Goal: Task Accomplishment & Management: Complete application form

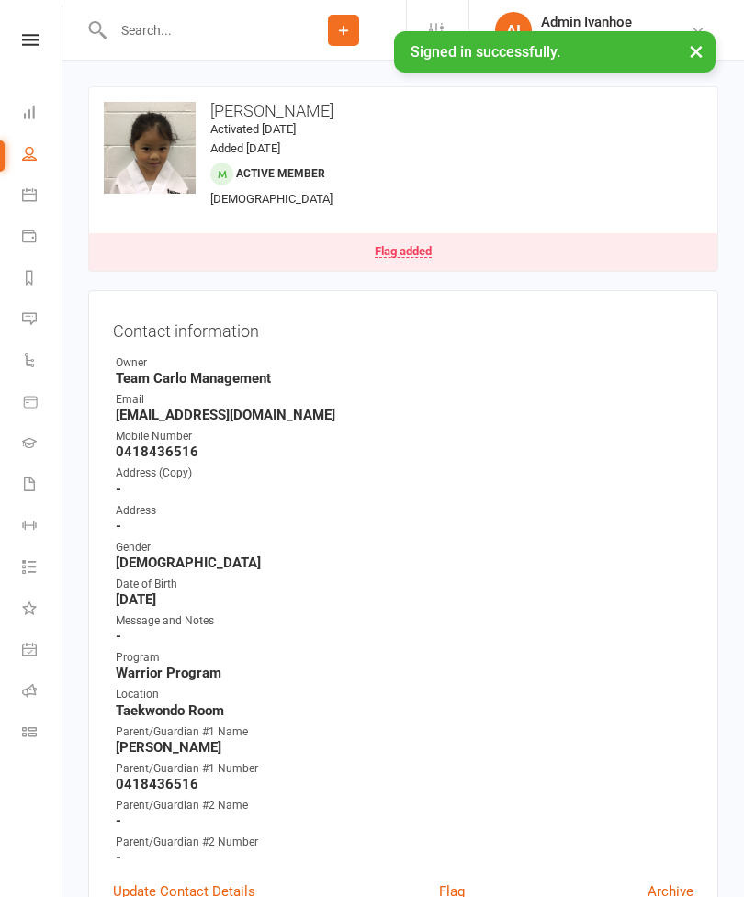
click at [164, 36] on input "text" at bounding box center [194, 30] width 174 height 26
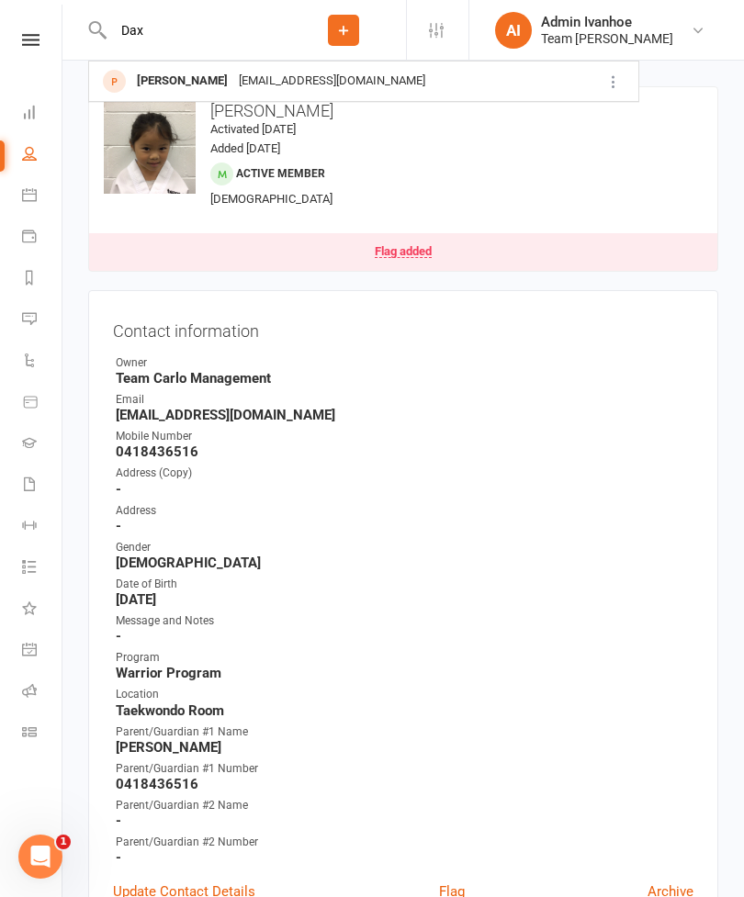
type input "Dax"
click at [233, 73] on div "[EMAIL_ADDRESS][DOMAIN_NAME]" at bounding box center [331, 81] width 197 height 27
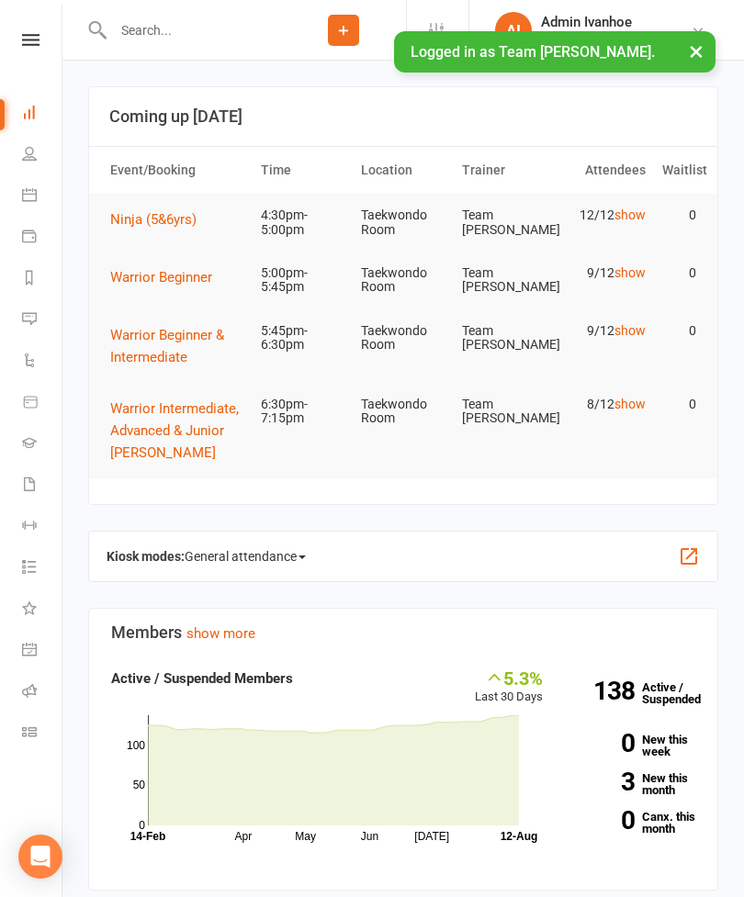
click at [34, 56] on div "Clubworx" at bounding box center [31, 64] width 62 height 60
click at [41, 35] on link at bounding box center [30, 40] width 65 height 12
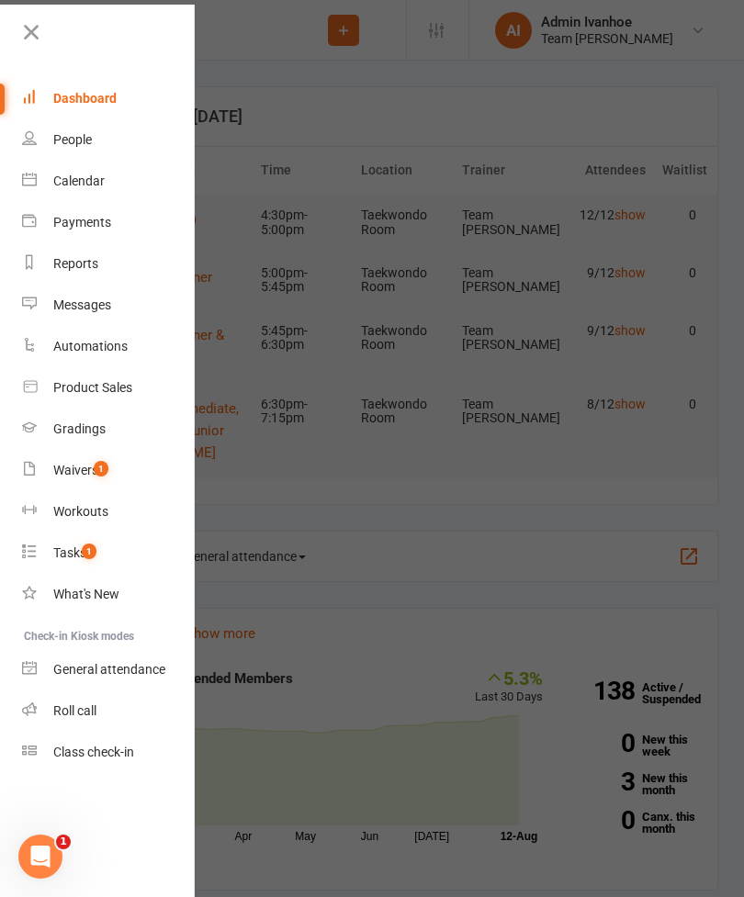
click at [95, 186] on div "Calendar" at bounding box center [78, 181] width 51 height 15
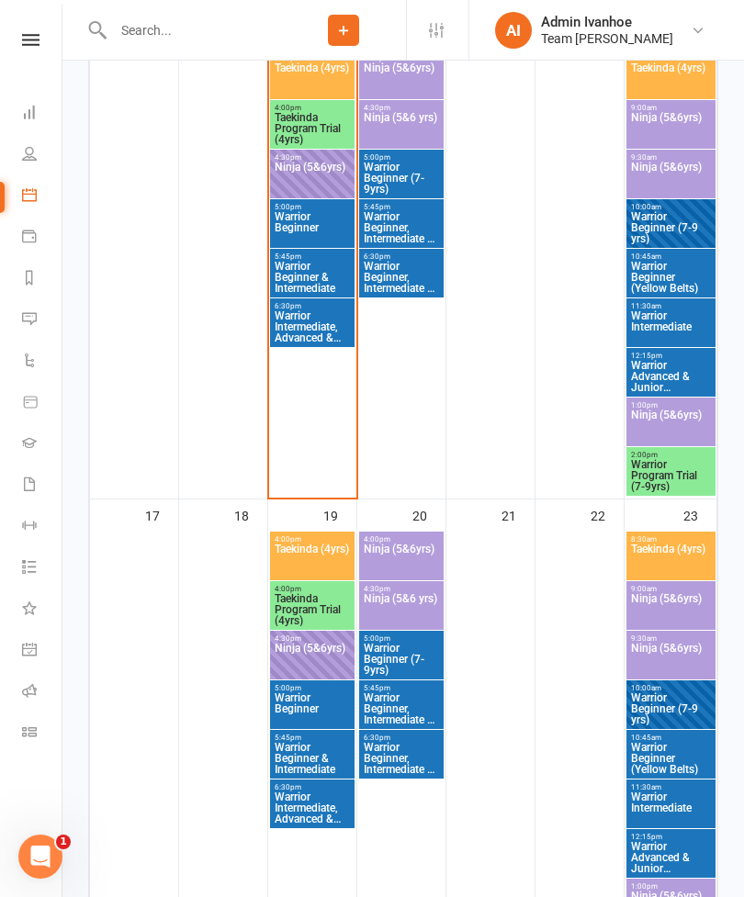
scroll to position [1397, 0]
click at [322, 749] on span "Warrior Beginner & Intermediate" at bounding box center [312, 759] width 77 height 33
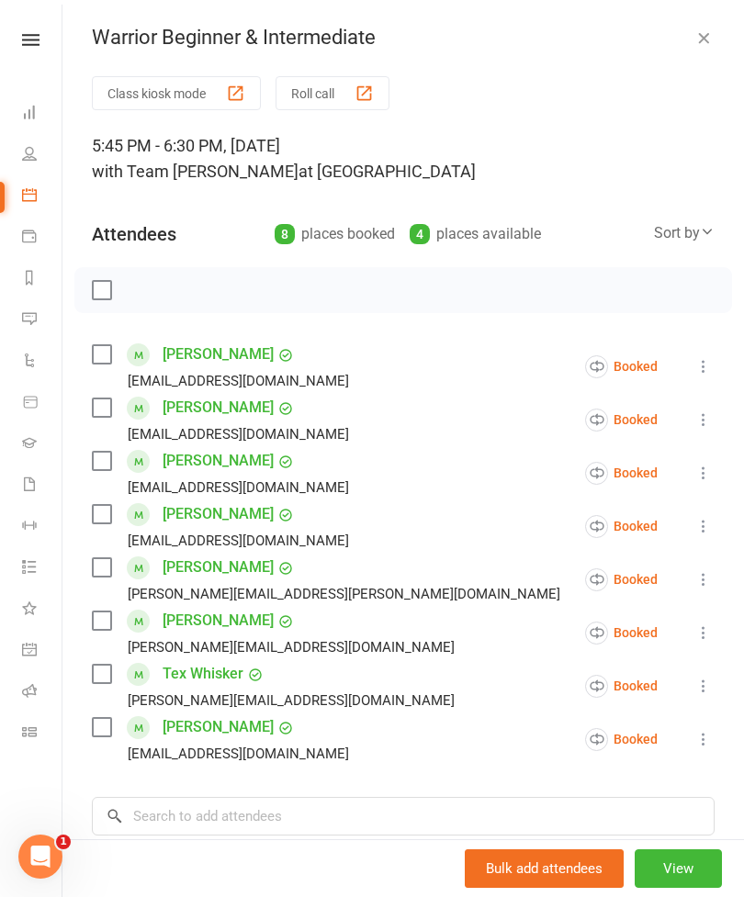
click at [703, 32] on icon "button" at bounding box center [703, 37] width 18 height 18
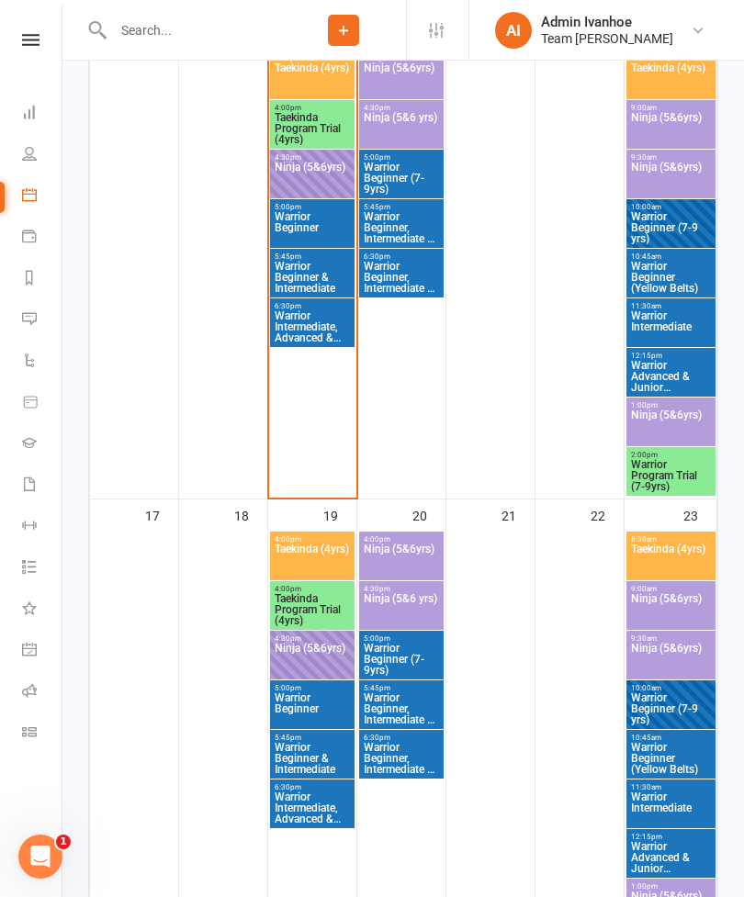
click at [305, 706] on span "Warrior Beginner" at bounding box center [312, 708] width 77 height 33
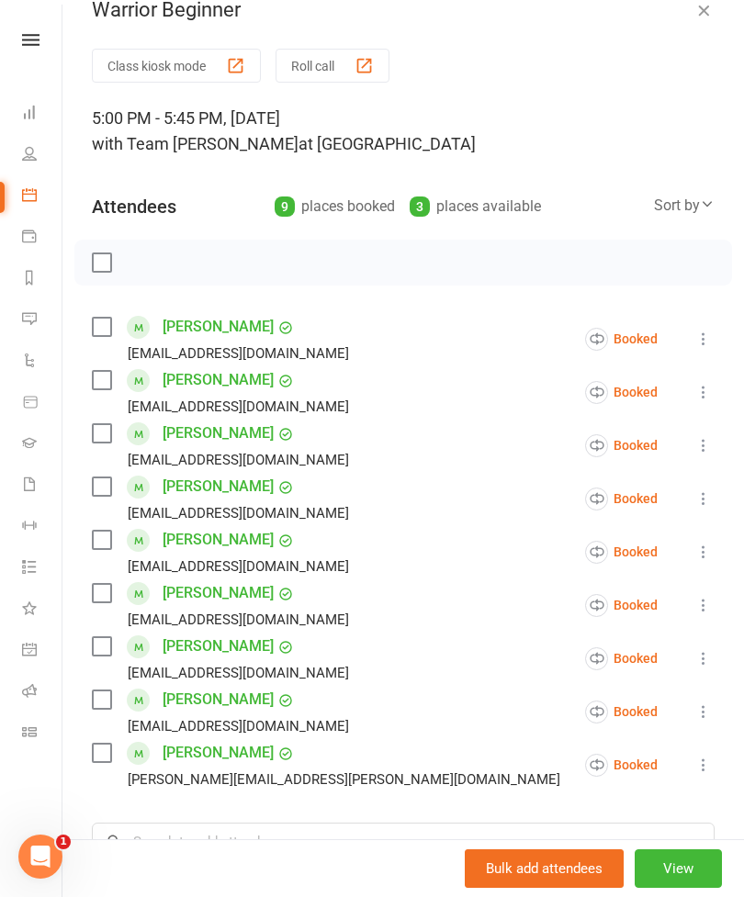
scroll to position [21, 0]
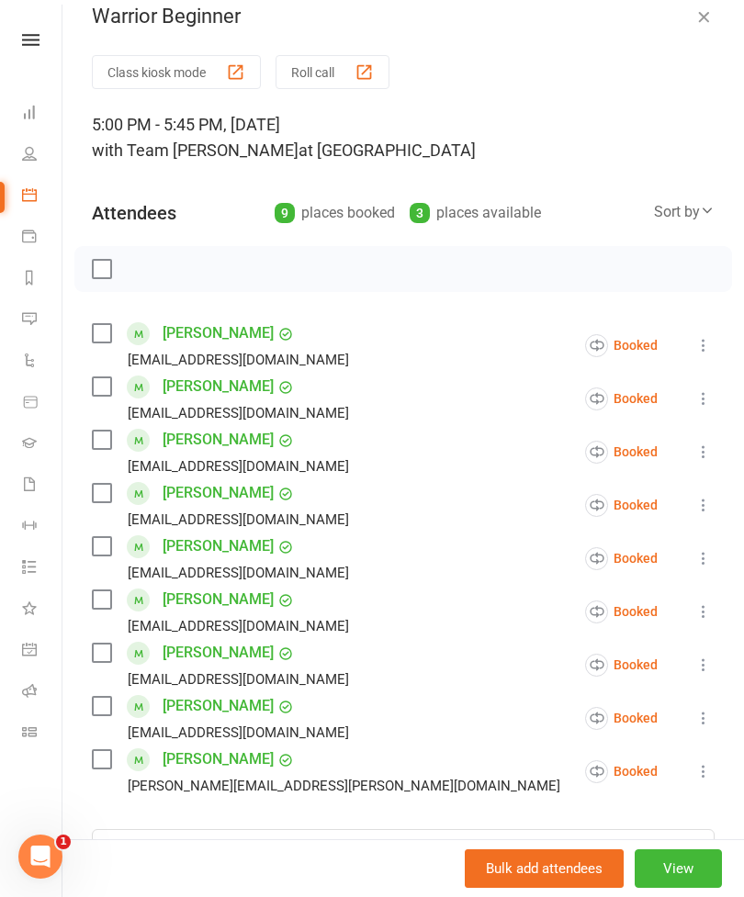
click at [694, 19] on icon "button" at bounding box center [703, 16] width 18 height 18
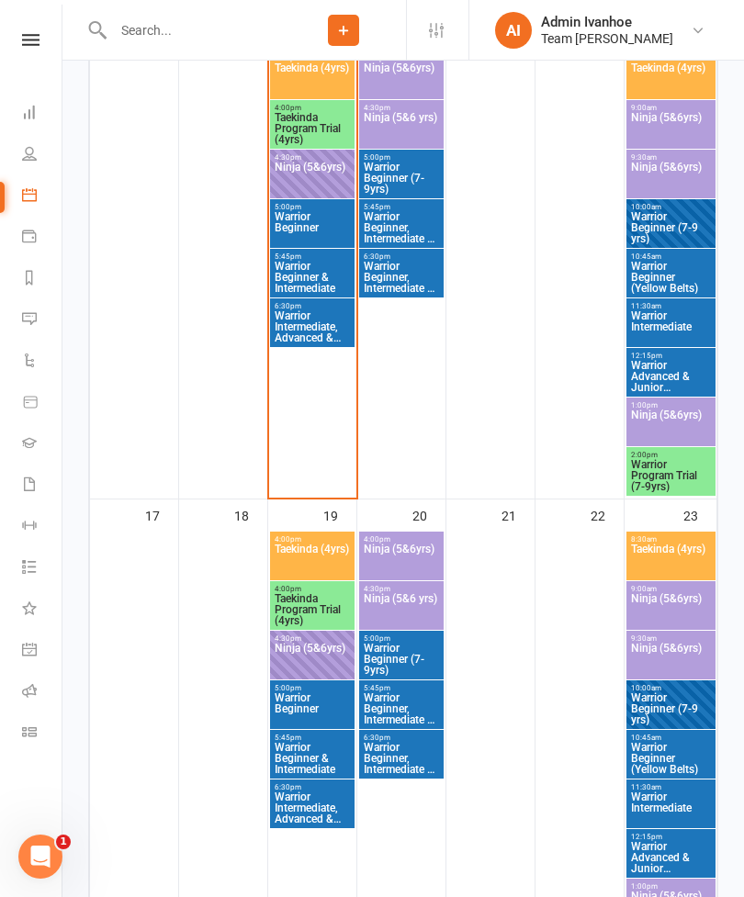
click at [686, 225] on span "Warrior Beginner (7-9 yrs)" at bounding box center [671, 227] width 82 height 33
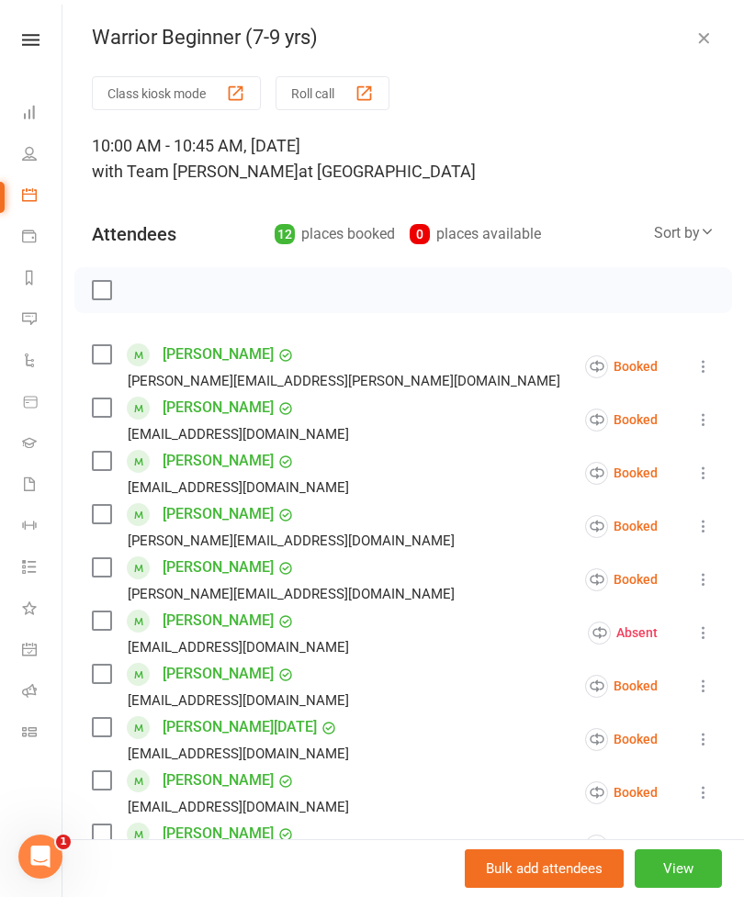
scroll to position [0, 0]
click at [710, 31] on icon "button" at bounding box center [703, 37] width 18 height 18
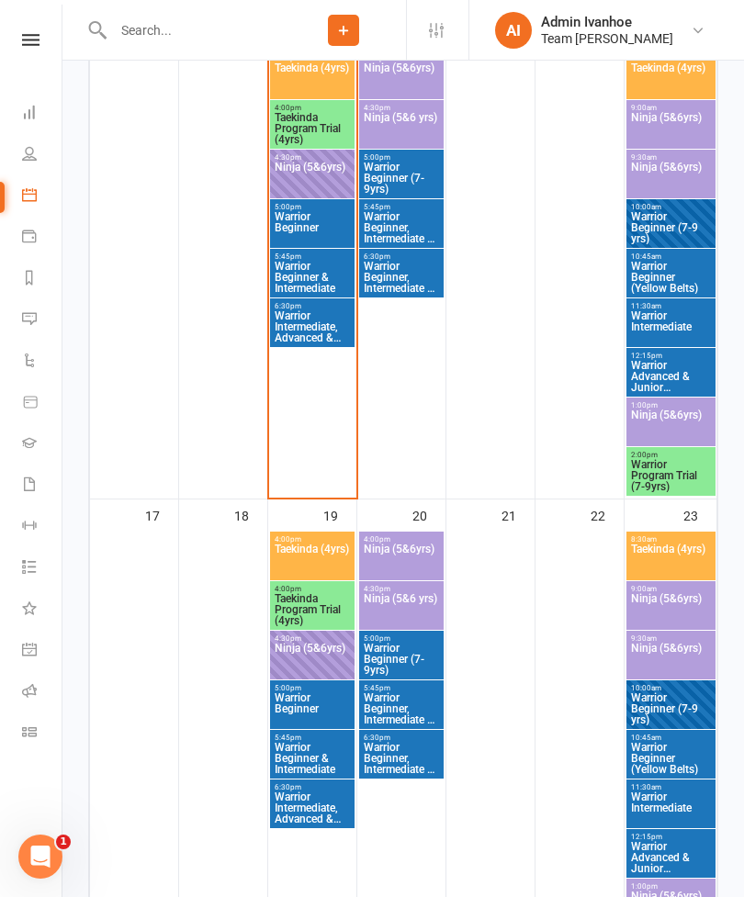
click at [309, 239] on span "Warrior Beginner" at bounding box center [312, 227] width 77 height 33
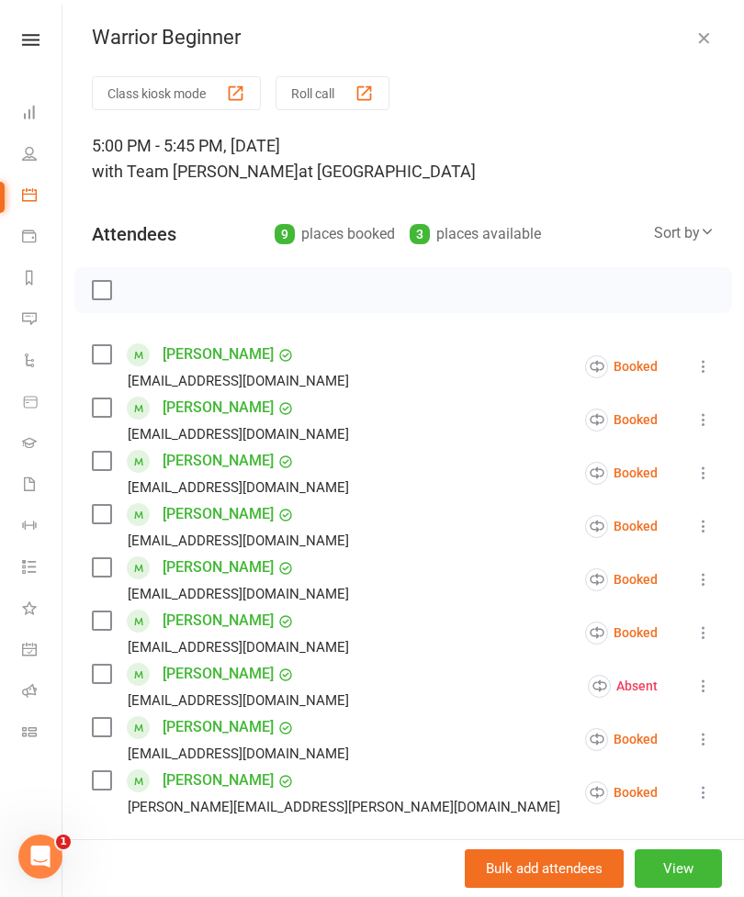
click at [703, 29] on icon "button" at bounding box center [703, 37] width 18 height 18
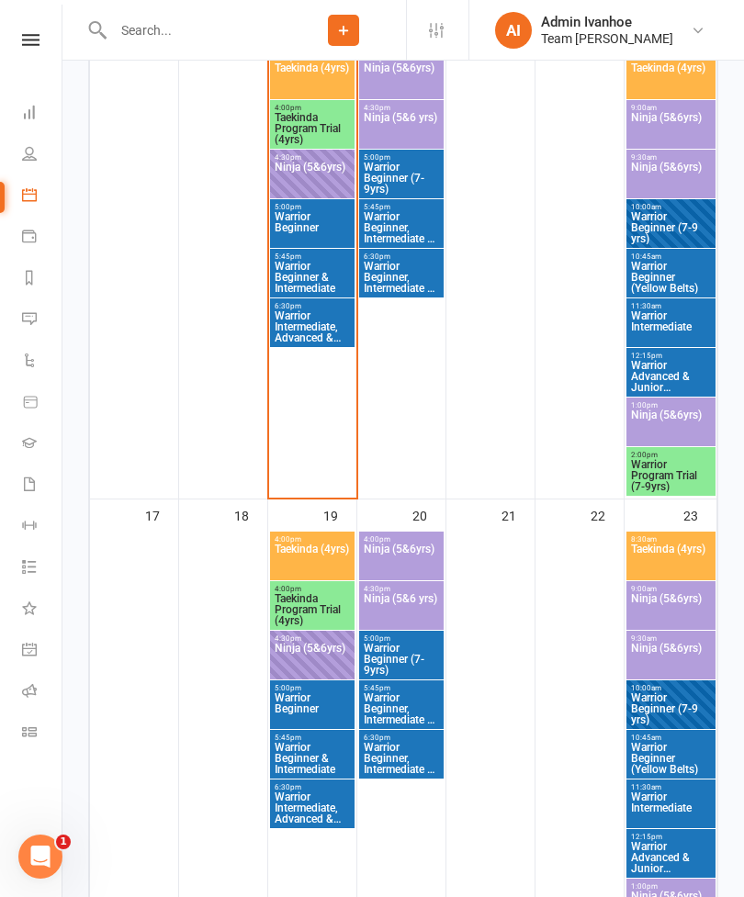
click at [319, 270] on span "Warrior Beginner & Intermediate" at bounding box center [312, 277] width 77 height 33
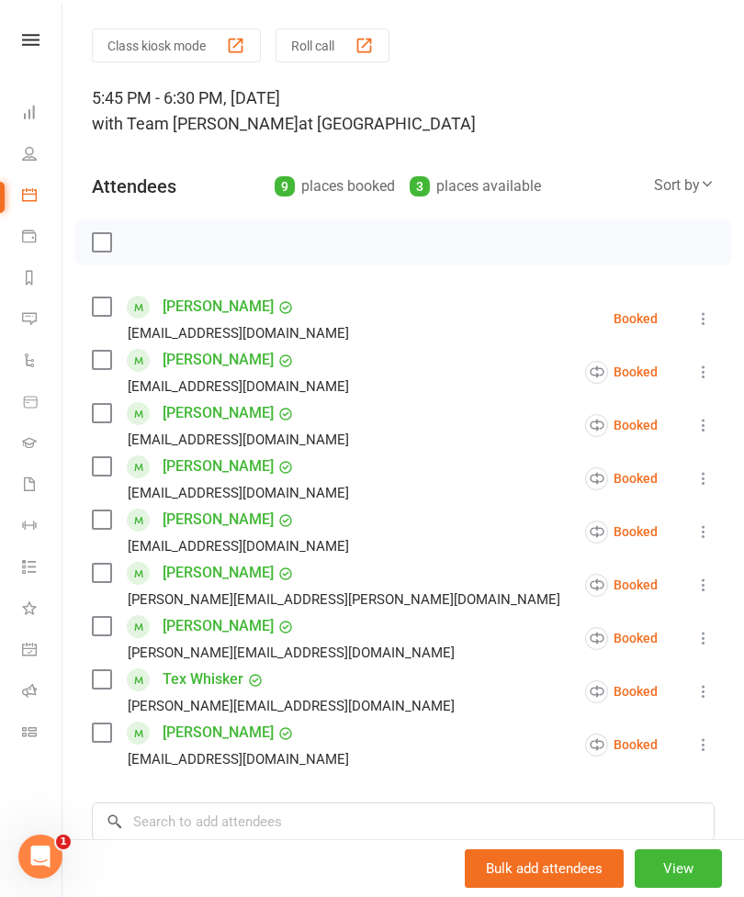
scroll to position [38, 0]
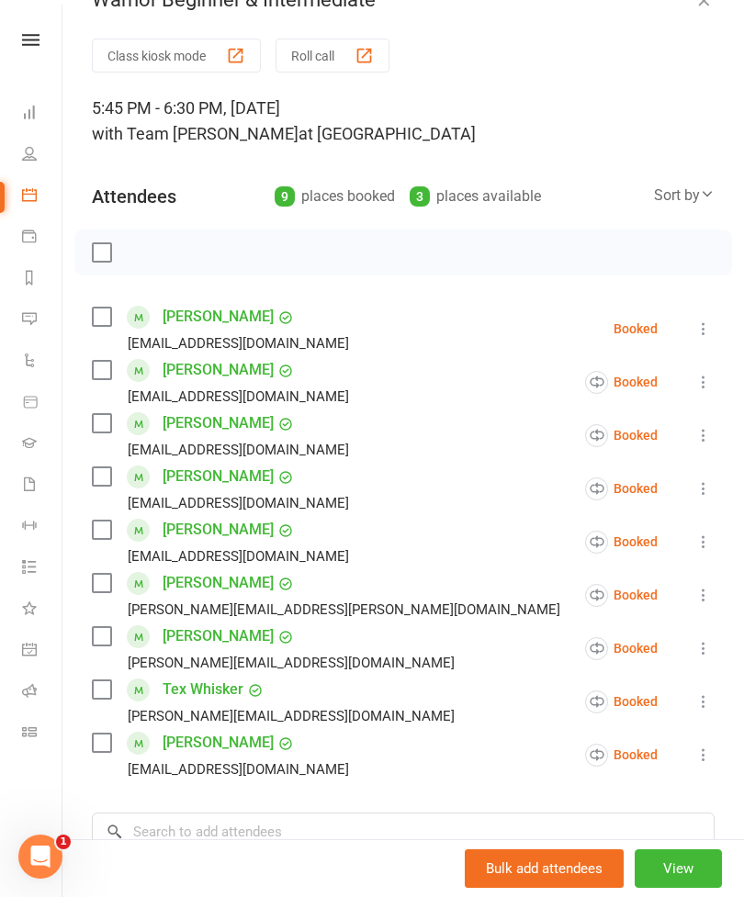
click at [705, 326] on icon at bounding box center [703, 328] width 18 height 18
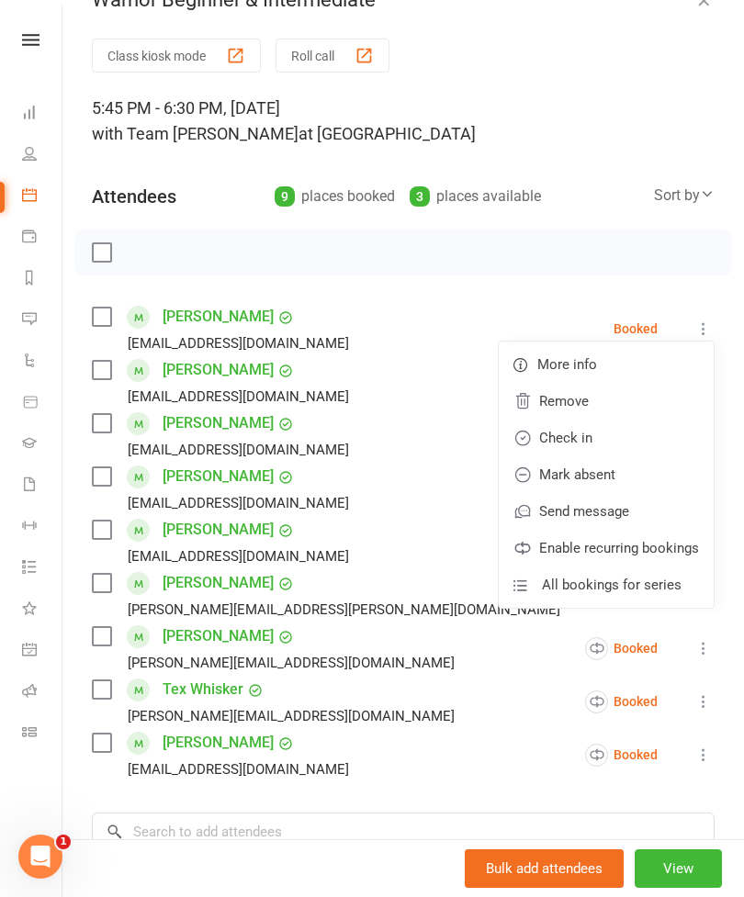
click at [603, 480] on link "Mark absent" at bounding box center [606, 474] width 215 height 37
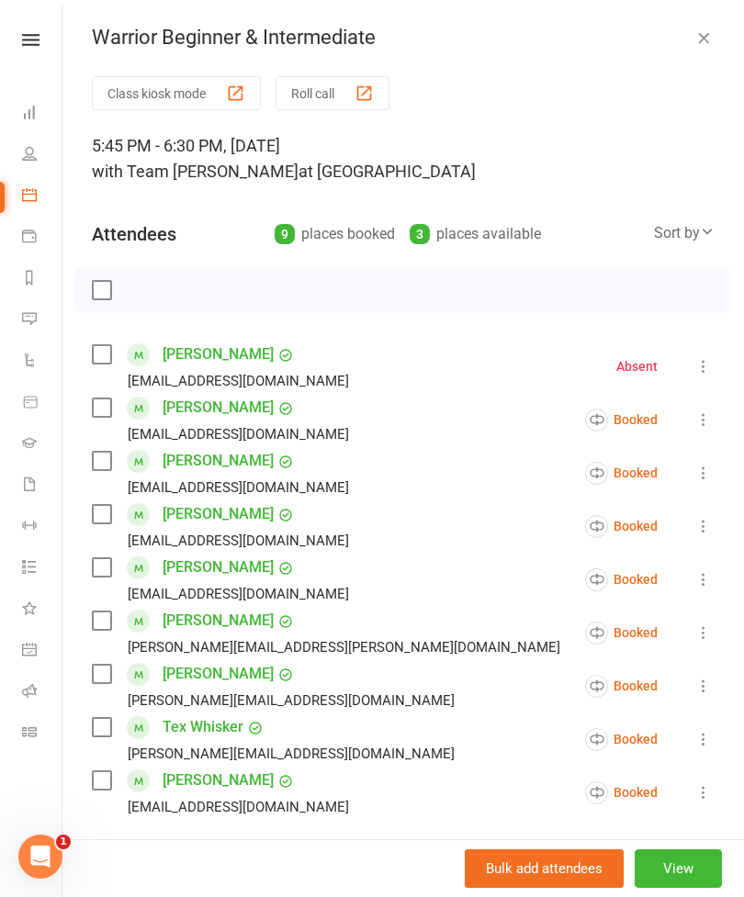
scroll to position [0, 0]
click at [47, 14] on nav "Clubworx Dashboard People Calendar Payments Reports Messages Automations Produc…" at bounding box center [31, 453] width 62 height 897
click at [700, 39] on icon "button" at bounding box center [703, 37] width 18 height 18
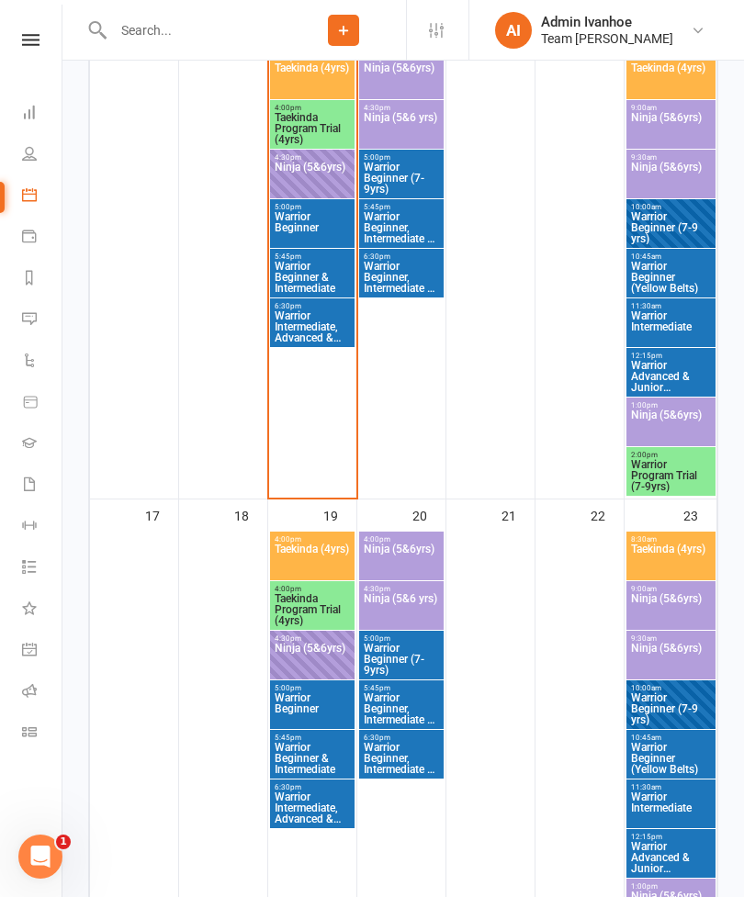
click at [326, 85] on span "Taekinda (4yrs)" at bounding box center [312, 78] width 77 height 33
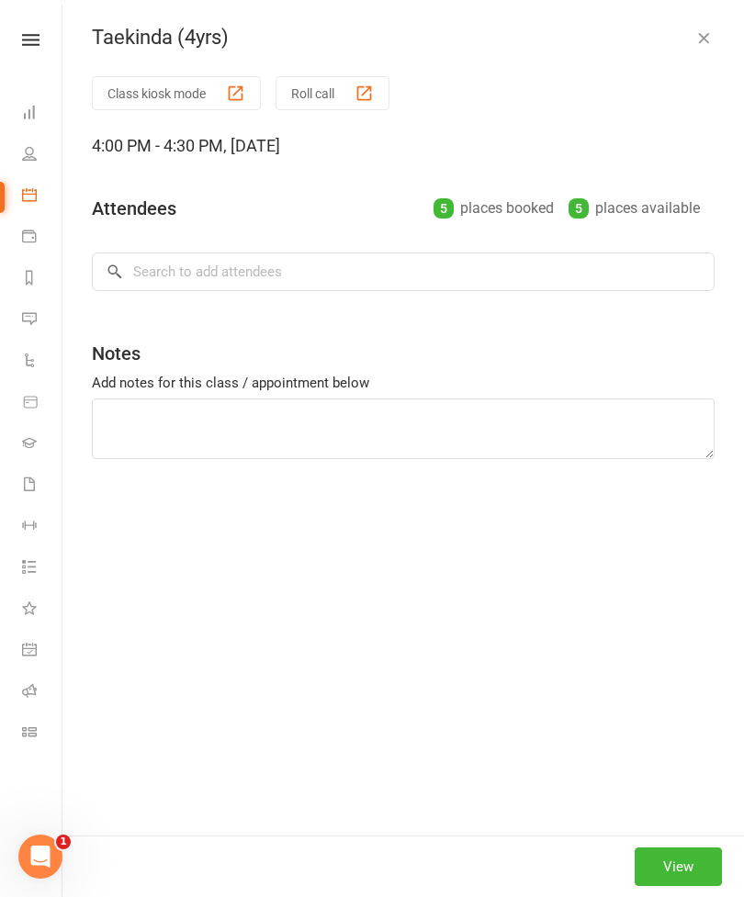
click at [355, 84] on button "Roll call" at bounding box center [332, 93] width 114 height 34
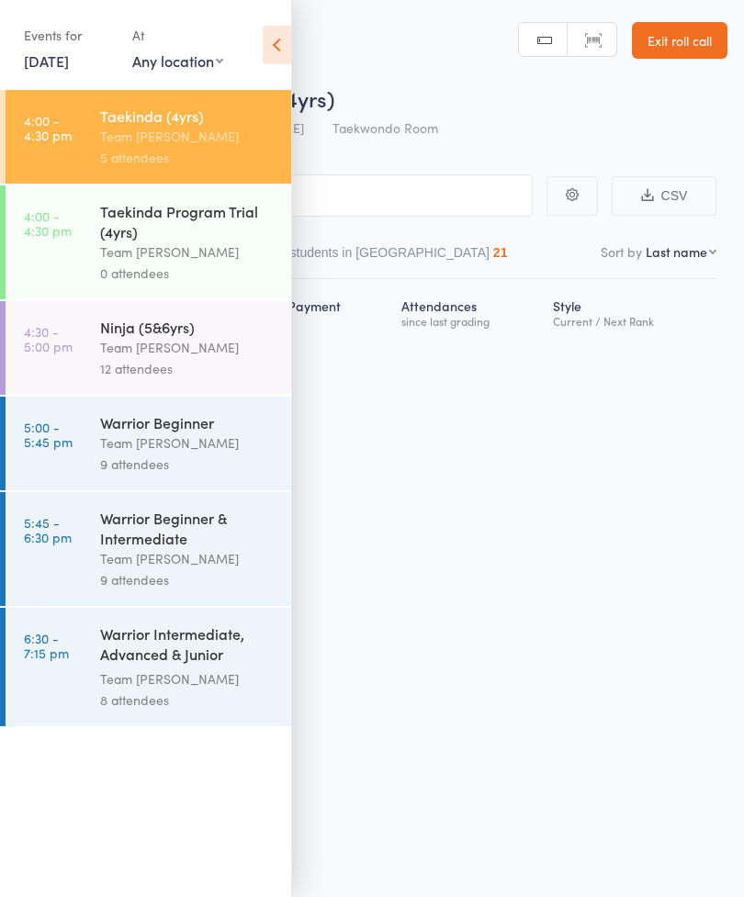
click at [197, 237] on div "Taekinda Program Trial (4yrs)" at bounding box center [187, 221] width 175 height 40
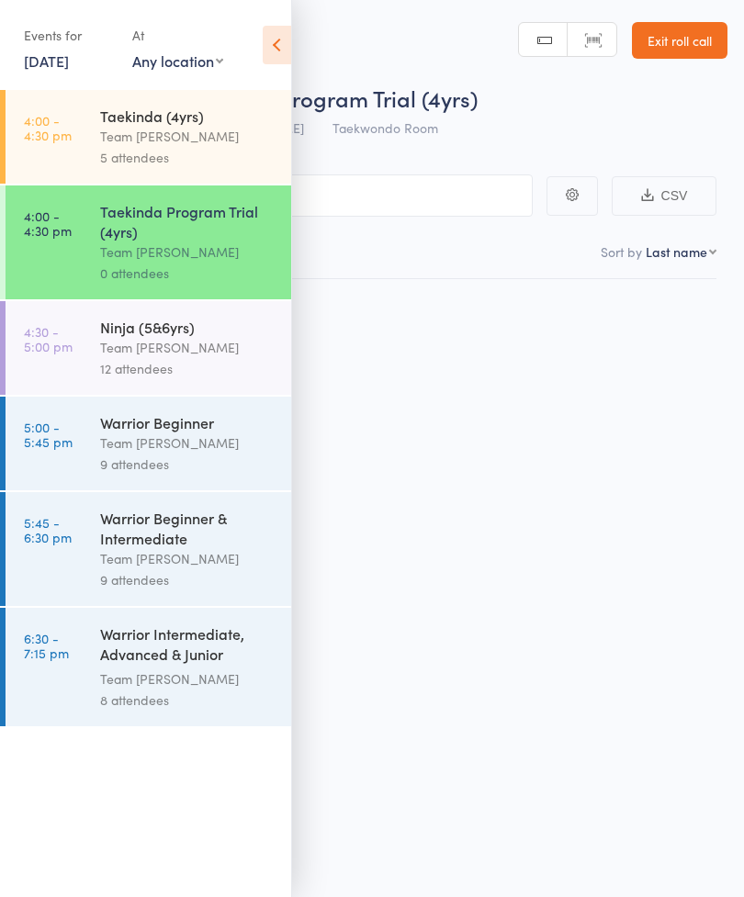
click at [202, 145] on div "Team [PERSON_NAME]" at bounding box center [187, 136] width 175 height 21
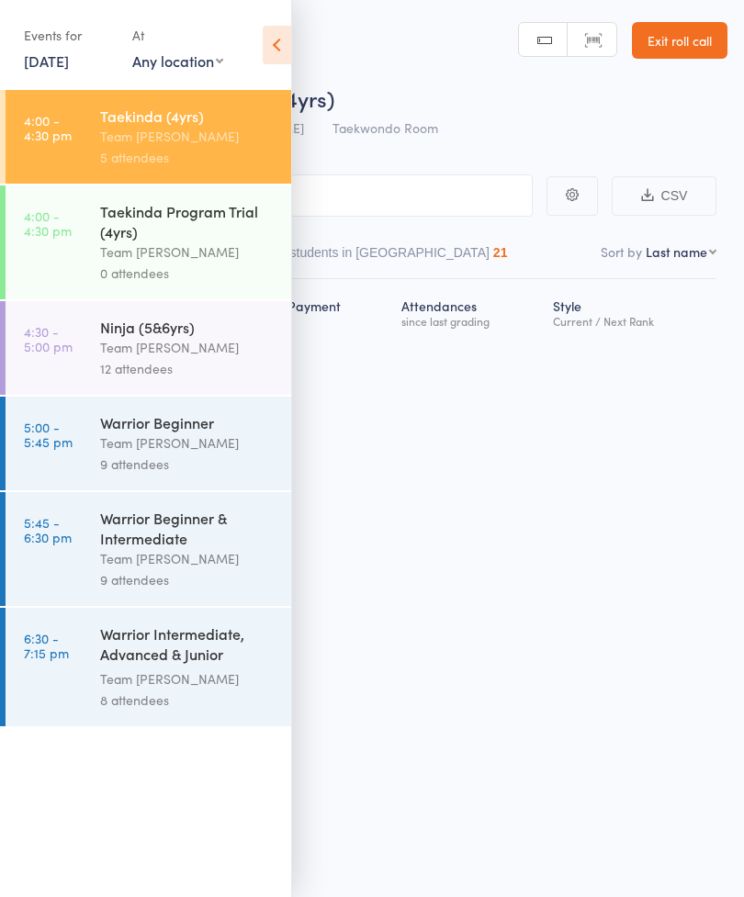
click at [283, 40] on icon at bounding box center [277, 45] width 28 height 39
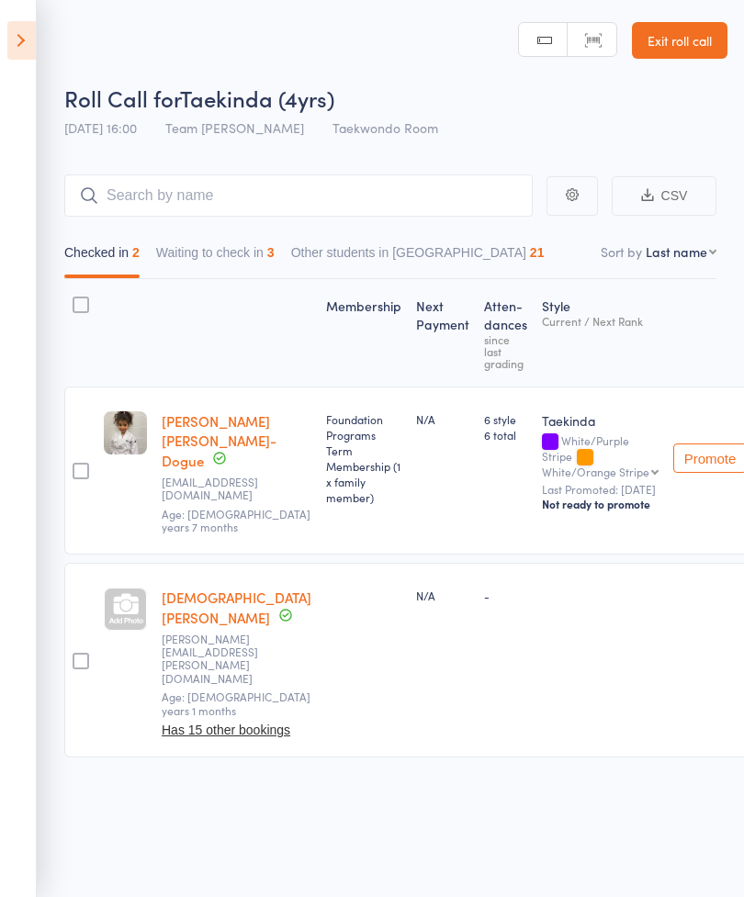
click at [250, 262] on button "Waiting to check in 3" at bounding box center [215, 257] width 118 height 42
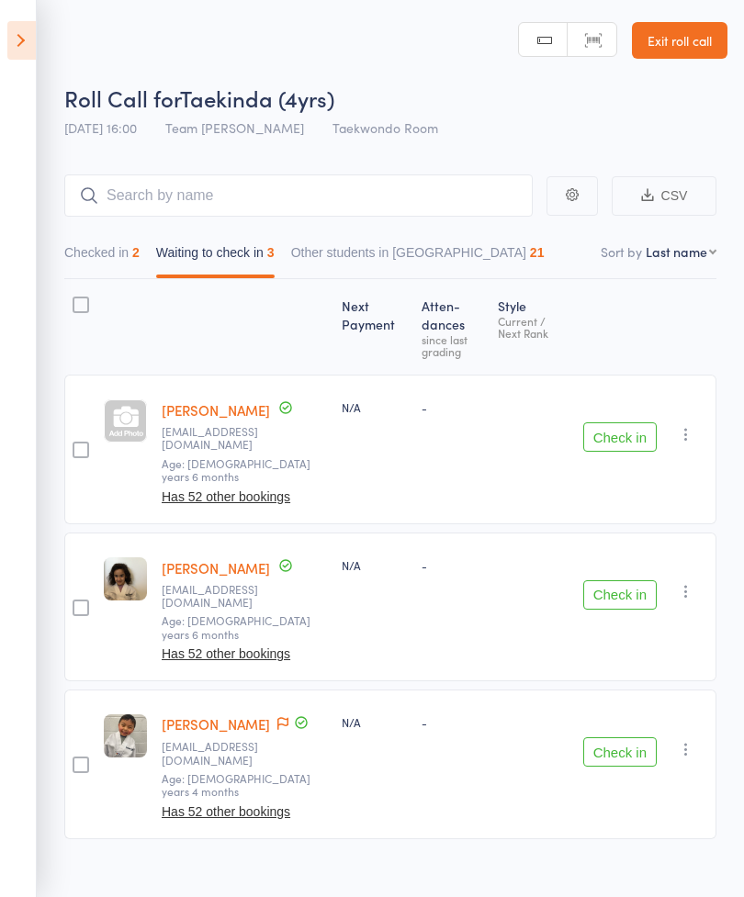
click at [633, 737] on button "Check in" at bounding box center [619, 751] width 73 height 29
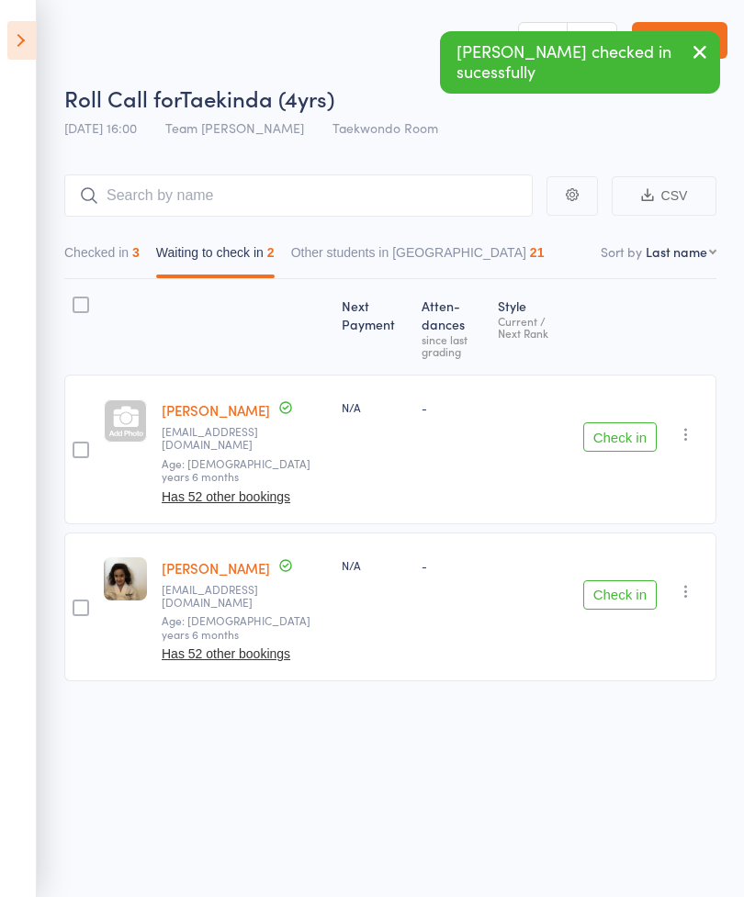
click at [688, 425] on icon "button" at bounding box center [686, 434] width 18 height 18
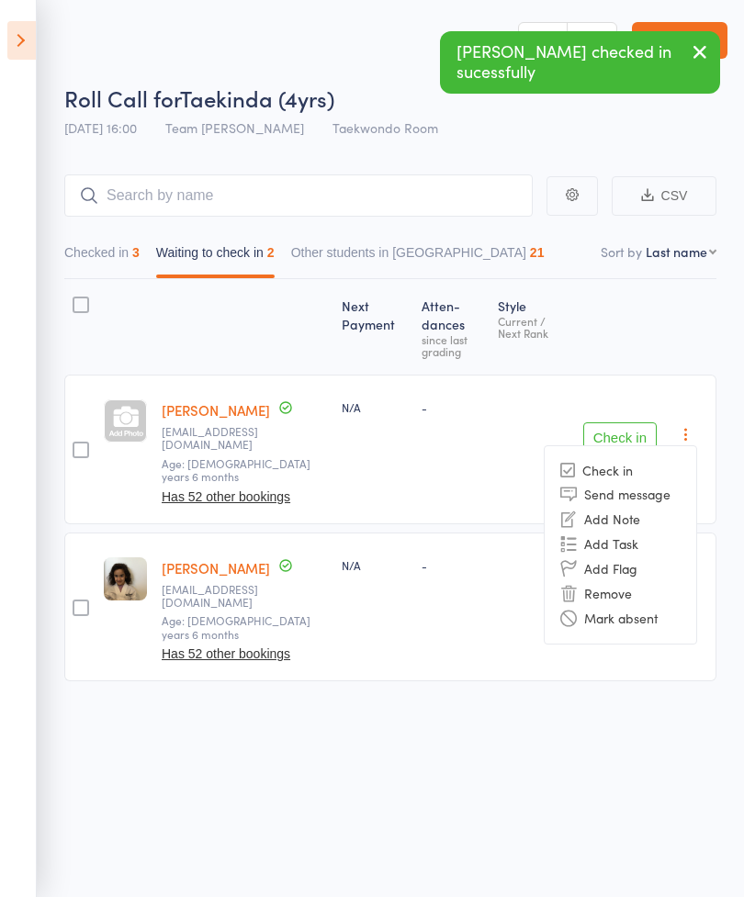
click at [642, 606] on li "Mark absent" at bounding box center [619, 618] width 151 height 25
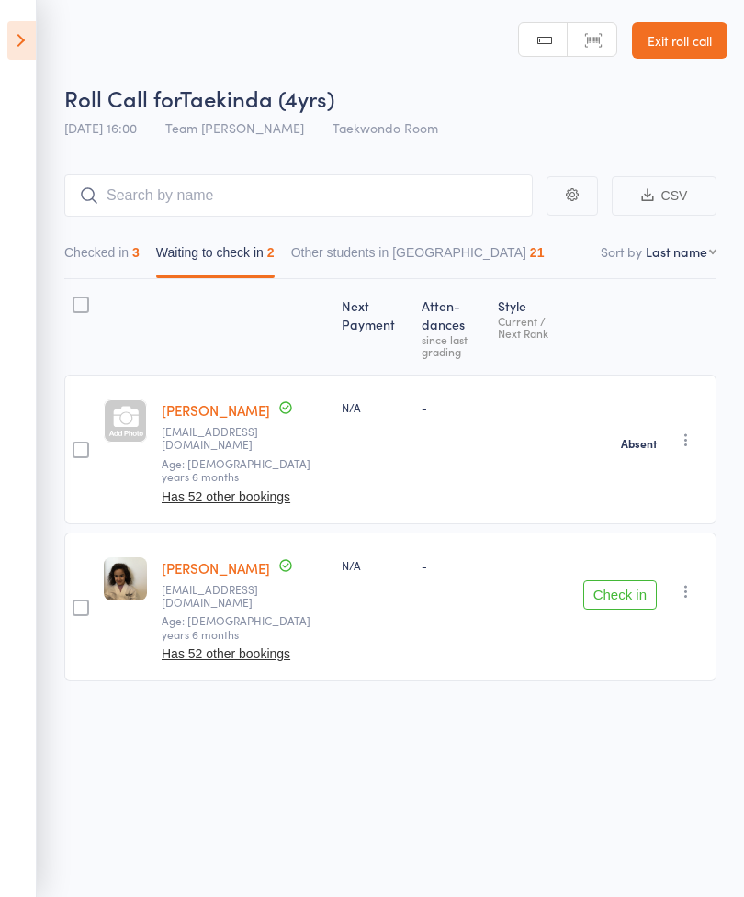
click at [683, 582] on icon "button" at bounding box center [686, 591] width 18 height 18
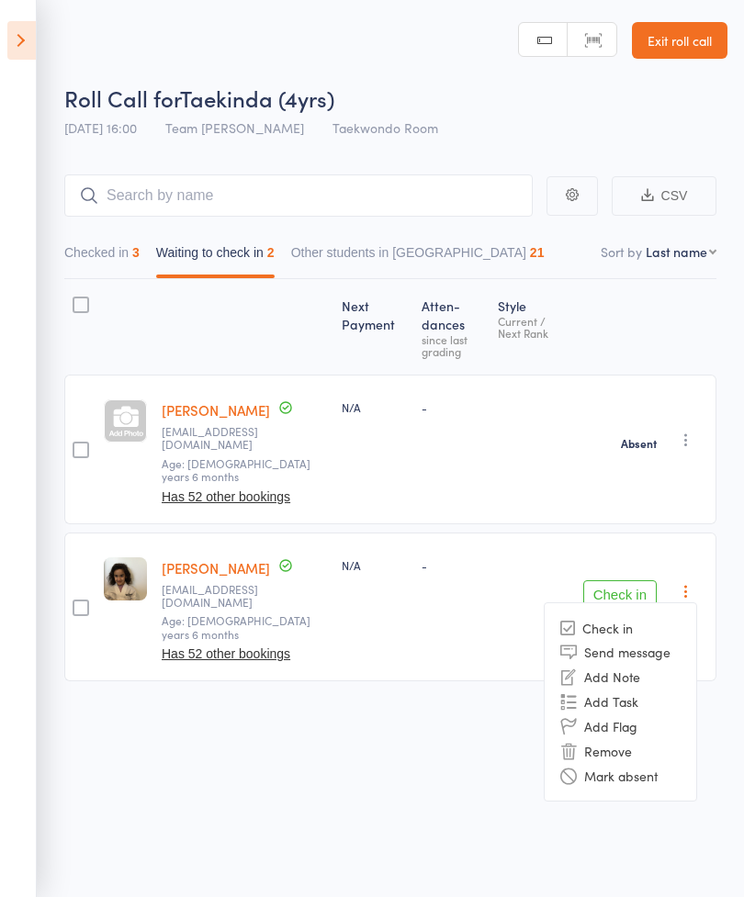
click at [633, 763] on li "Mark absent" at bounding box center [619, 775] width 151 height 25
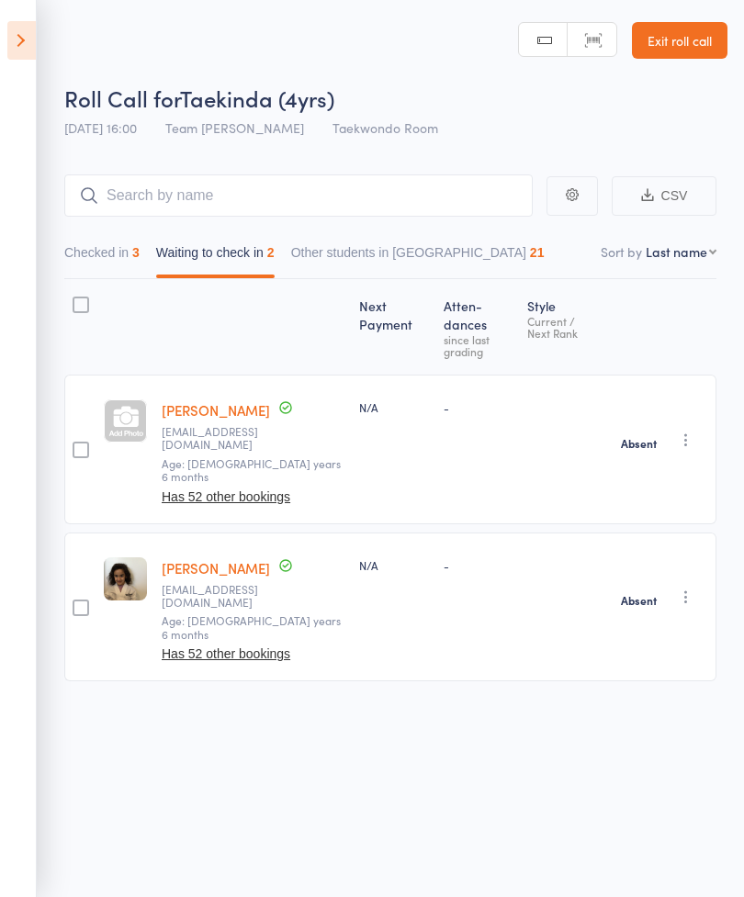
click at [93, 245] on button "Checked in 3" at bounding box center [101, 257] width 75 height 42
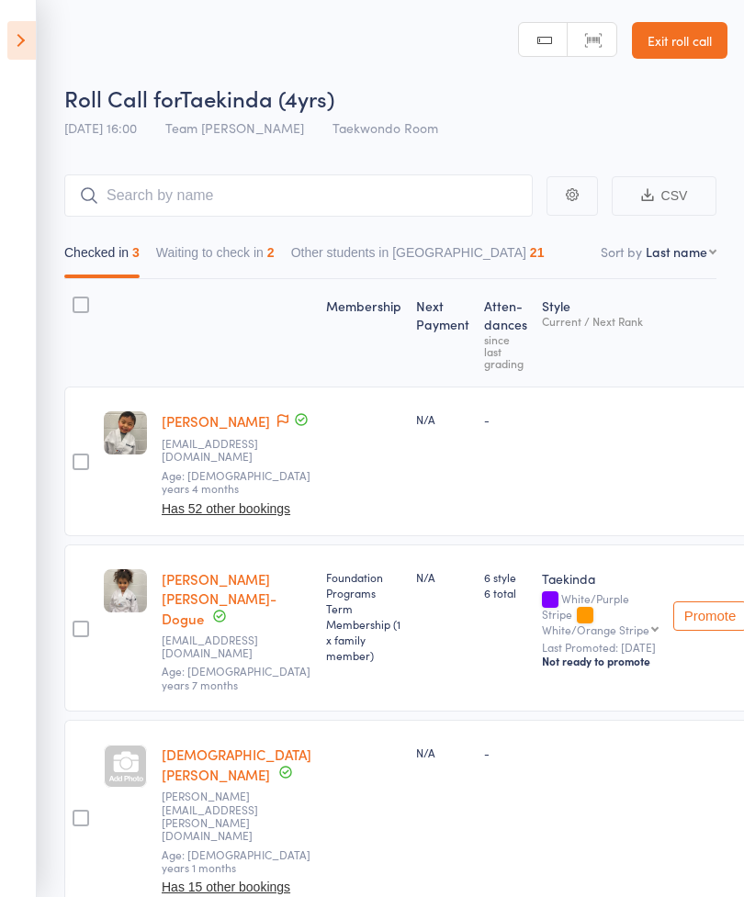
click at [215, 745] on link "[DEMOGRAPHIC_DATA][PERSON_NAME]" at bounding box center [237, 764] width 150 height 39
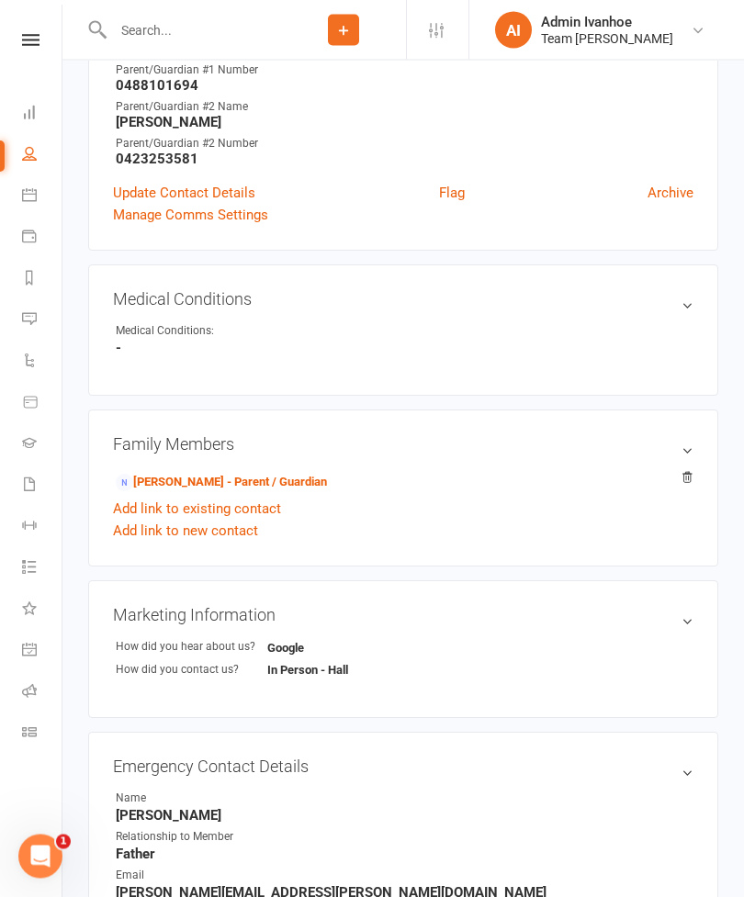
scroll to position [602, 0]
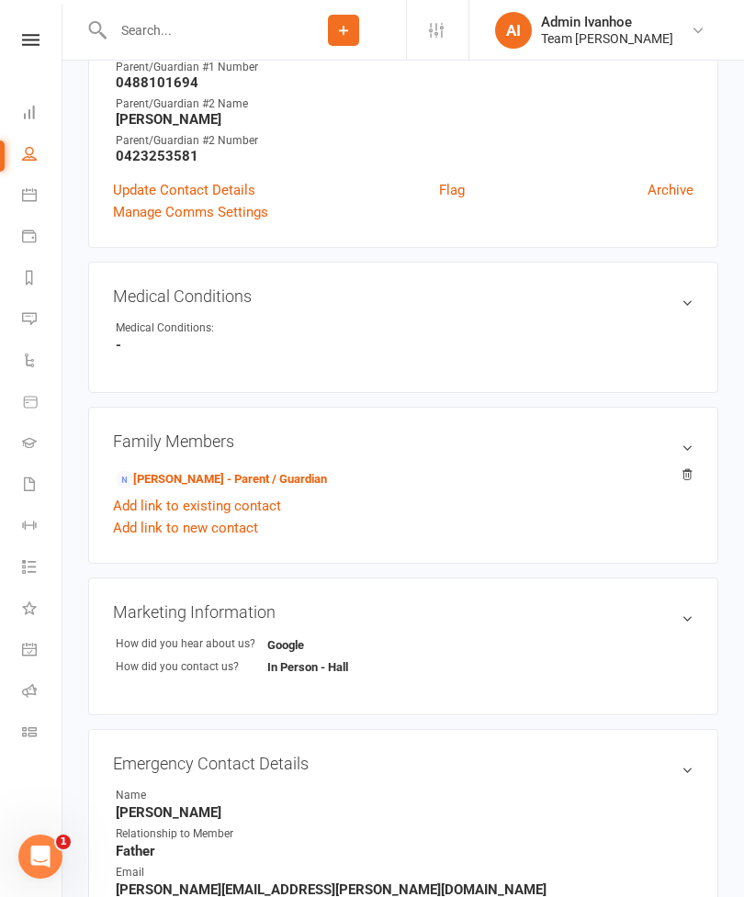
click at [241, 476] on link "[PERSON_NAME] - Parent / Guardian" at bounding box center [221, 479] width 211 height 19
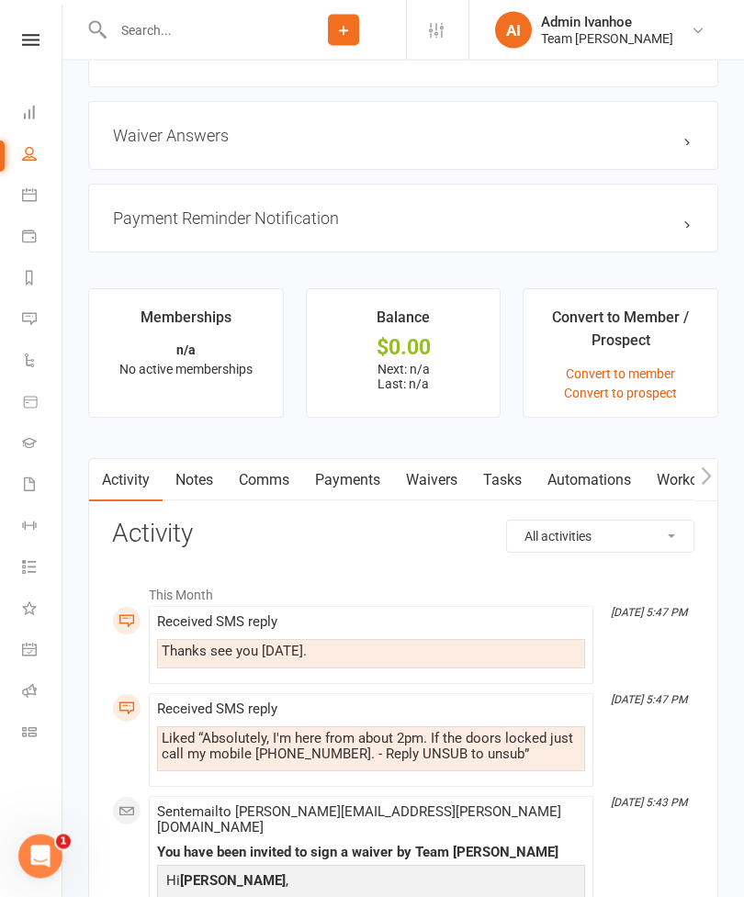
scroll to position [1523, 0]
click at [443, 482] on link "Waivers" at bounding box center [431, 480] width 77 height 42
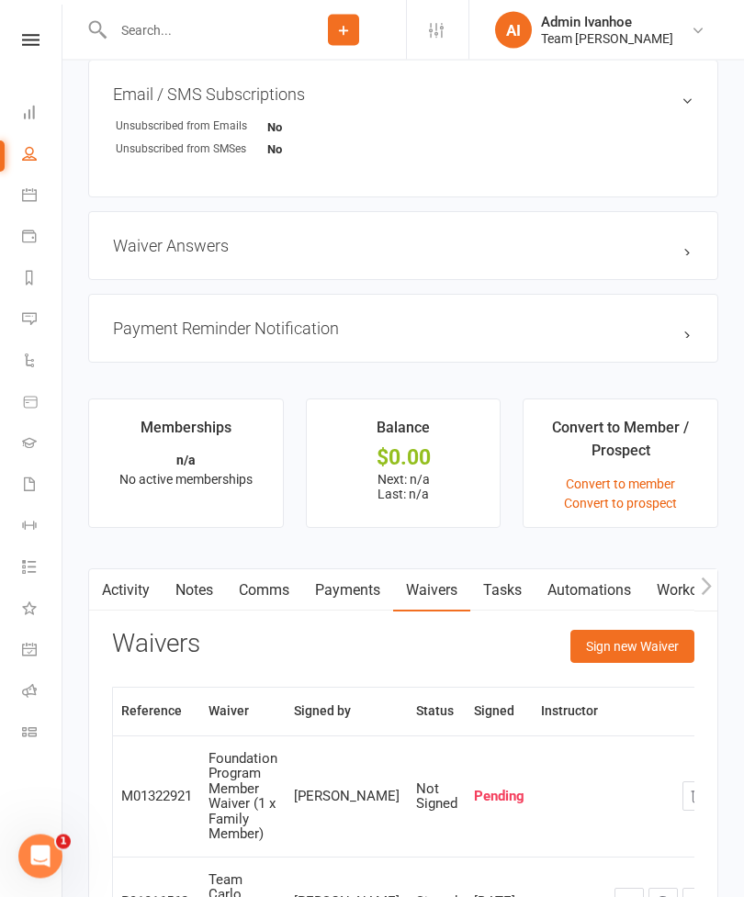
scroll to position [1411, 0]
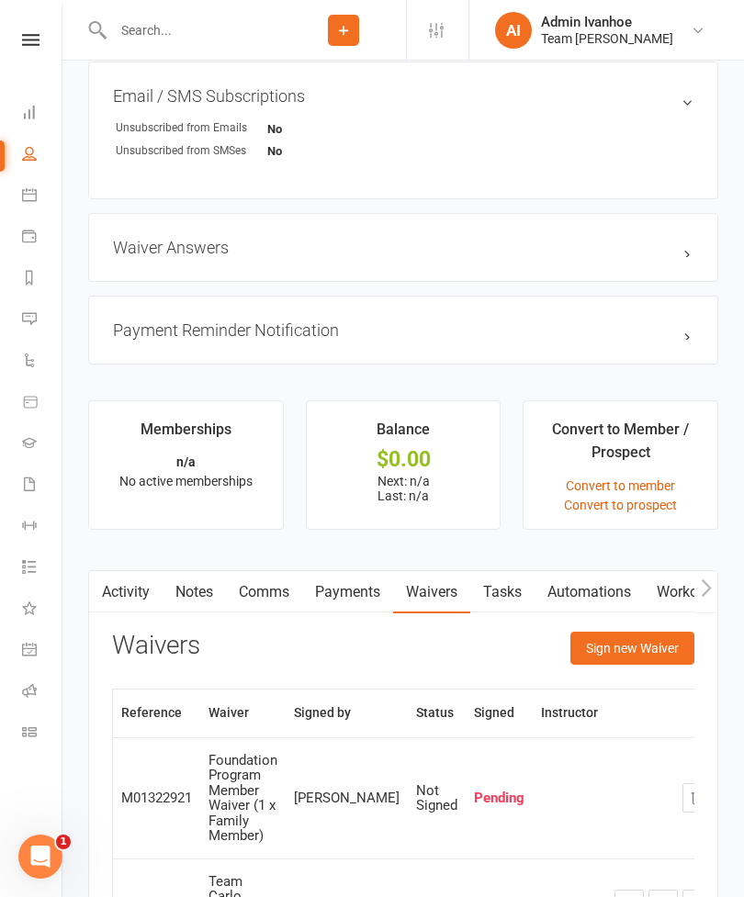
click at [651, 644] on button "Sign new Waiver" at bounding box center [632, 648] width 124 height 33
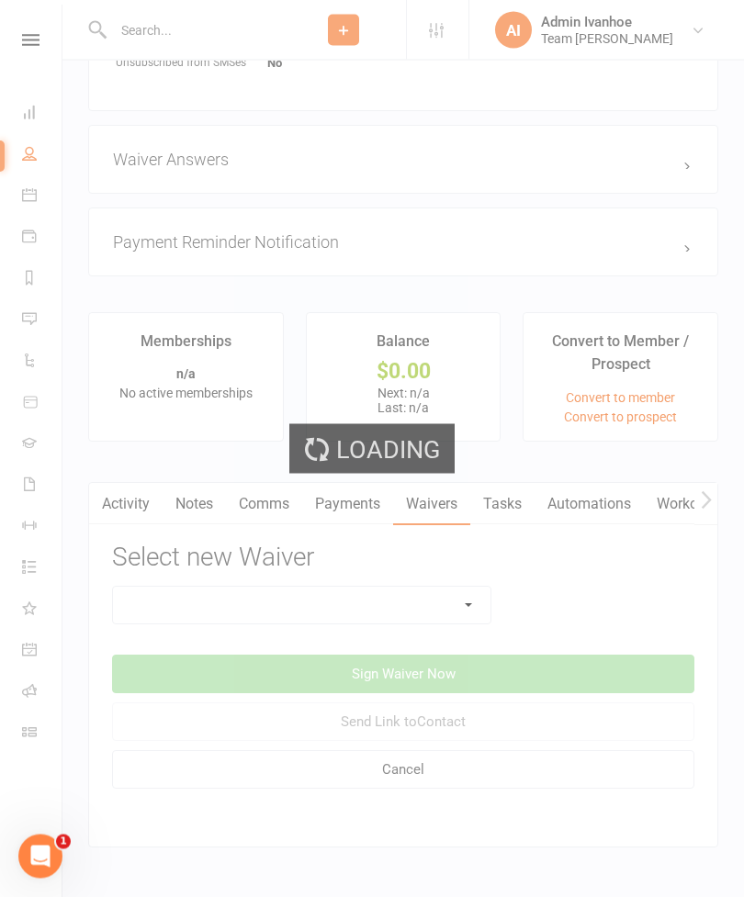
scroll to position [1506, 0]
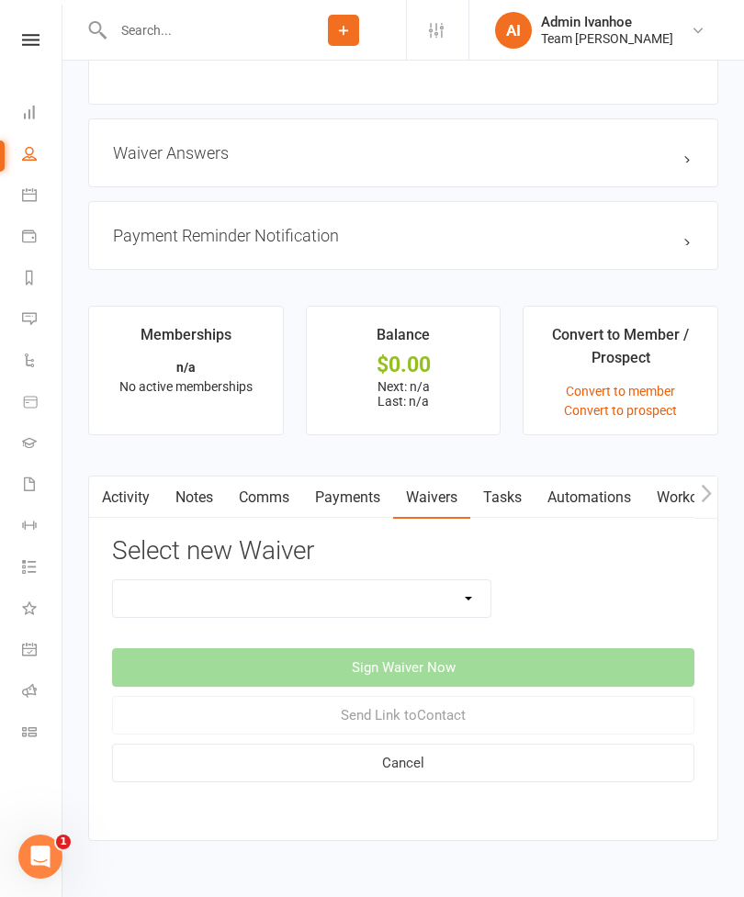
click at [464, 601] on select "Add A Family Member Waiver Family Program Combination Member Waiver (3+ Family …" at bounding box center [301, 598] width 377 height 37
select select "13868"
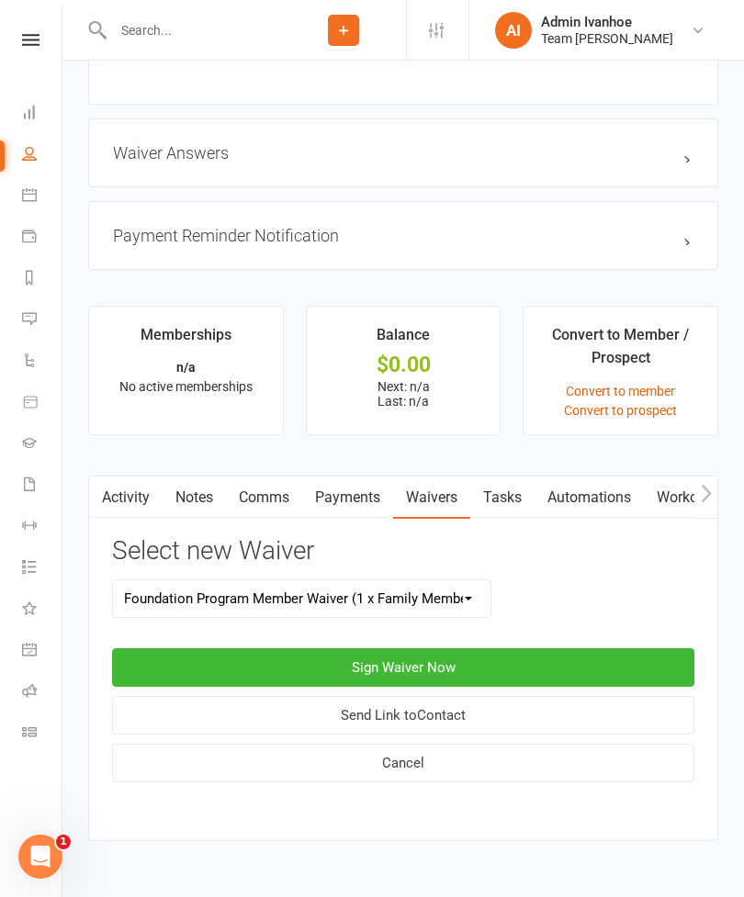
click at [432, 671] on button "Sign Waiver Now" at bounding box center [403, 667] width 582 height 39
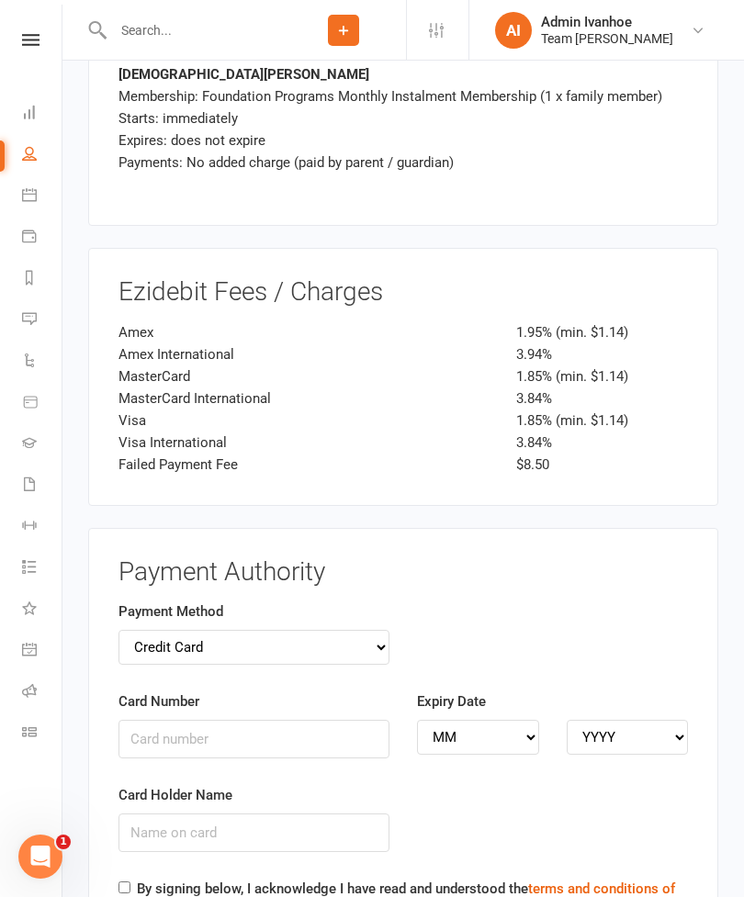
scroll to position [2776, 0]
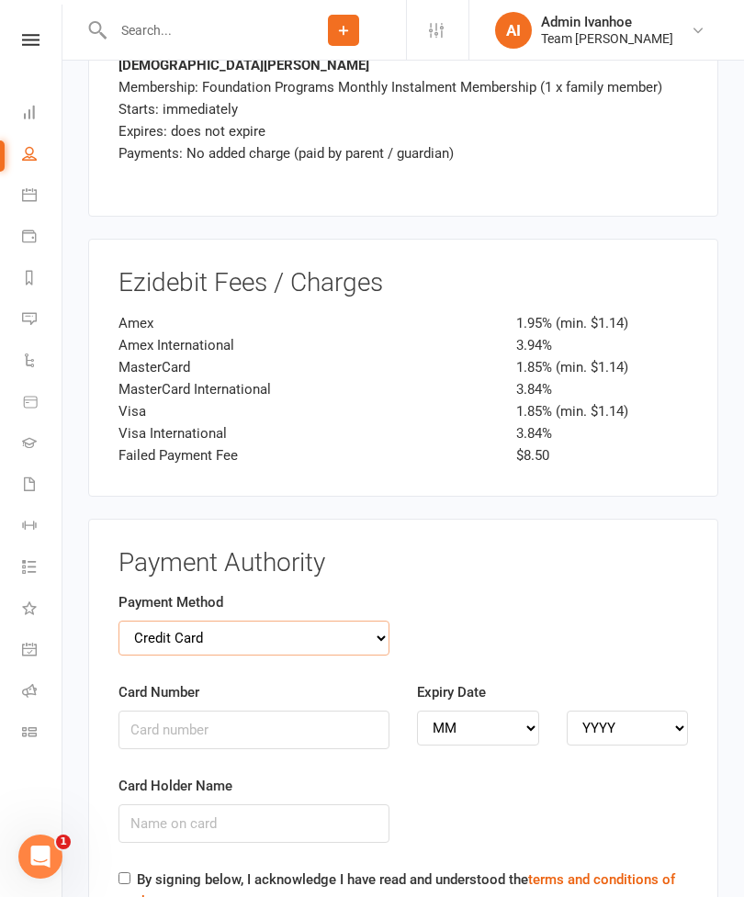
click at [367, 621] on select "Credit Card Bank Account" at bounding box center [253, 638] width 271 height 35
select select "bank_account"
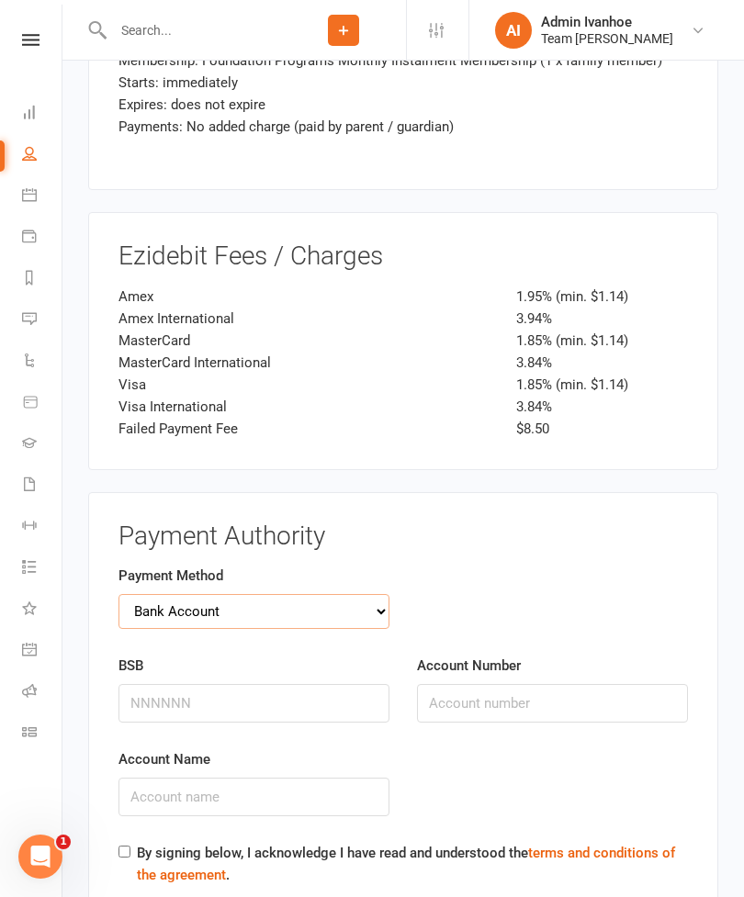
scroll to position [2848, 0]
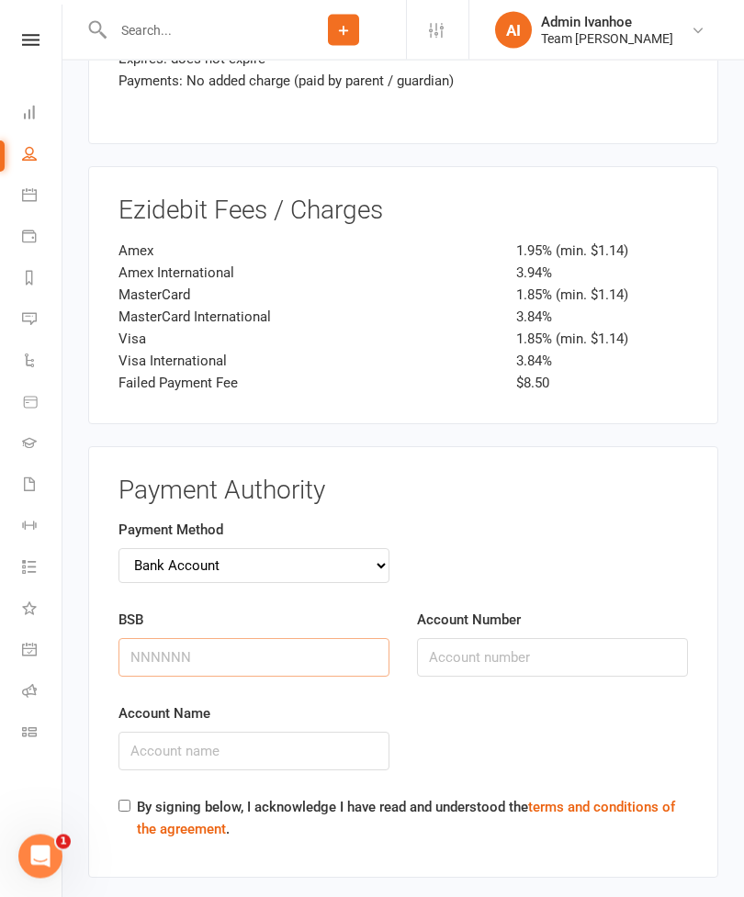
click at [314, 639] on input "BSB" at bounding box center [253, 658] width 271 height 39
type input "062692"
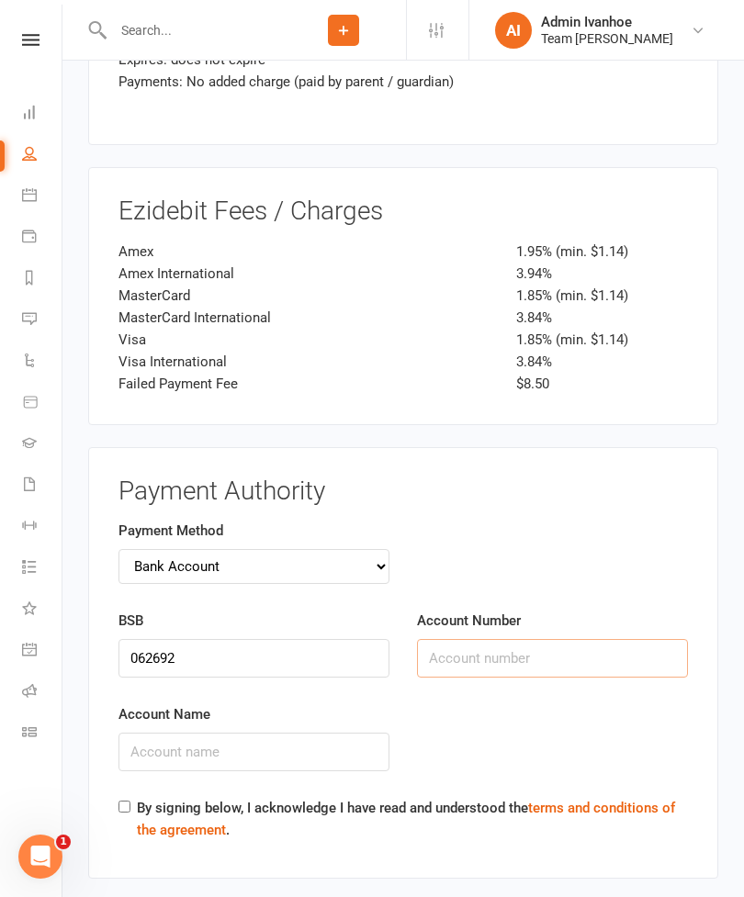
click at [476, 639] on input "Account Number" at bounding box center [552, 658] width 271 height 39
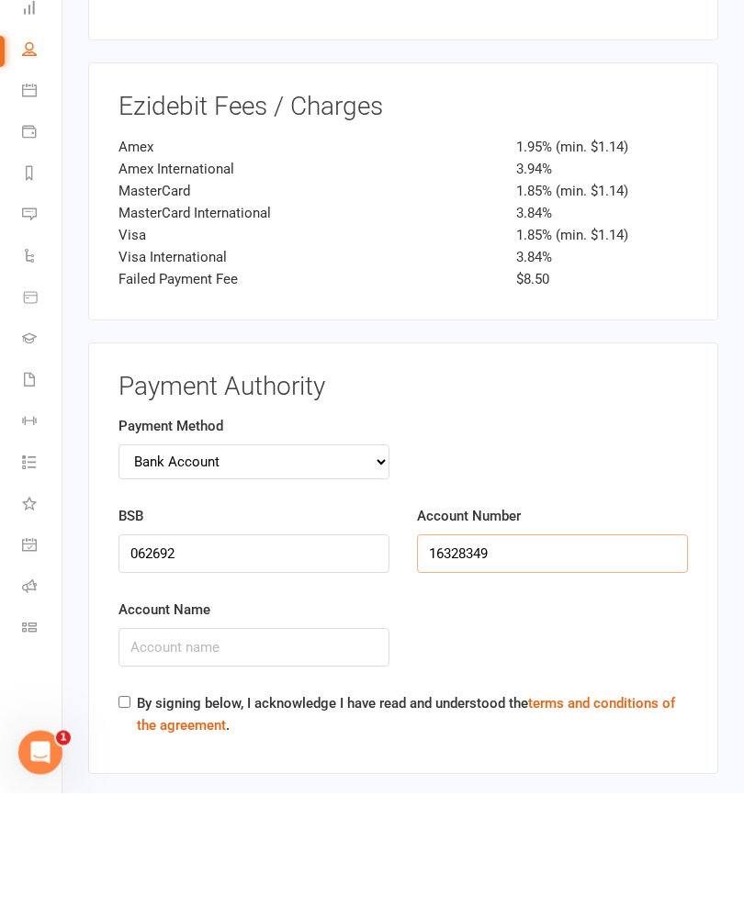
type input "16328349"
click at [308, 733] on input "Account Name" at bounding box center [253, 752] width 271 height 39
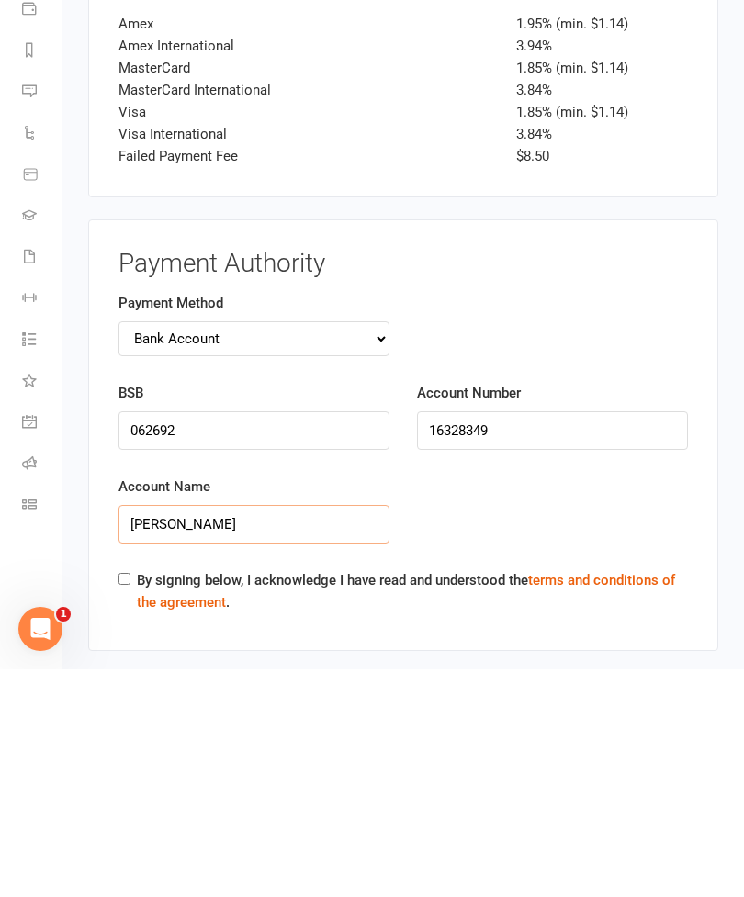
type input "[PERSON_NAME]"
click at [127, 801] on input "By signing below, I acknowledge I have read and understood the terms and condit…" at bounding box center [124, 807] width 12 height 12
checkbox input "true"
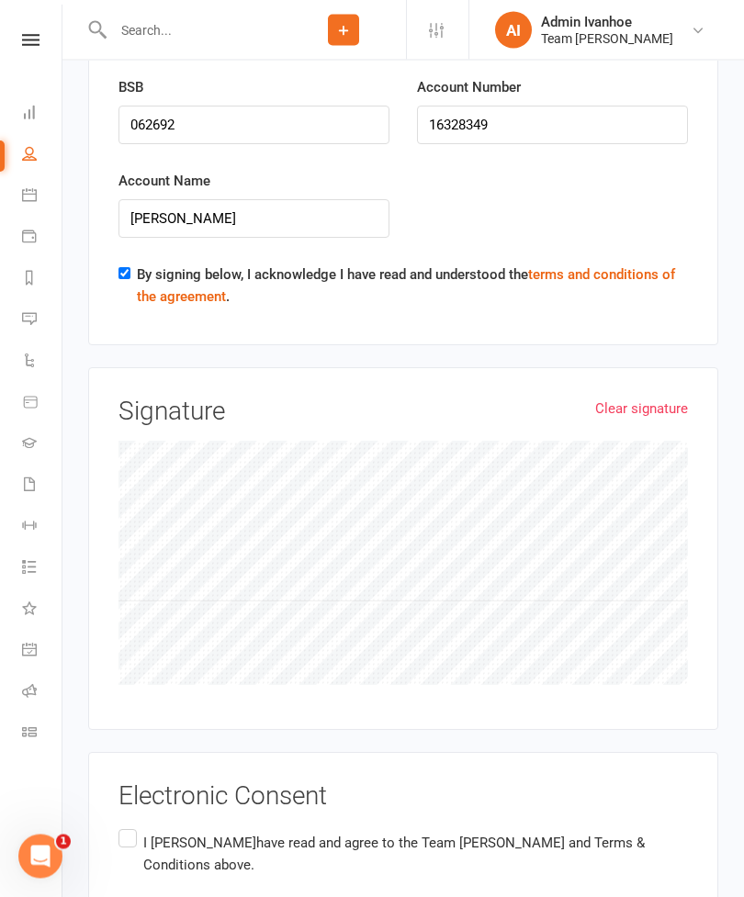
scroll to position [3418, 0]
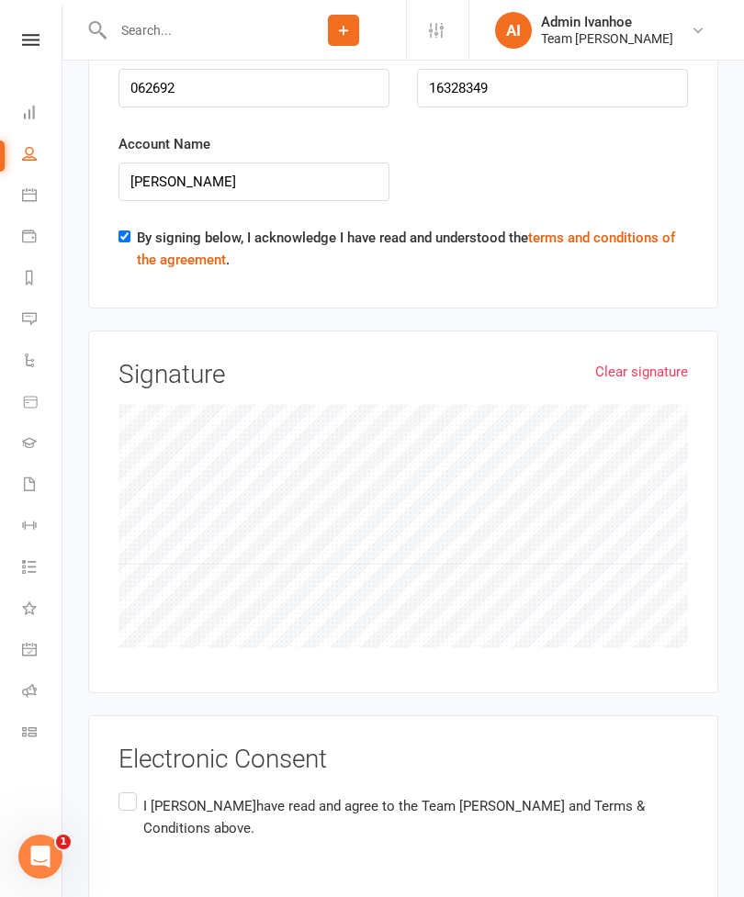
click at [151, 789] on label "I [PERSON_NAME] have read and agree to the Team [PERSON_NAME] and Terms & Condi…" at bounding box center [402, 818] width 569 height 58
click at [130, 789] on input "I [PERSON_NAME] have read and agree to the Team [PERSON_NAME] and Terms & Condi…" at bounding box center [124, 789] width 12 height 0
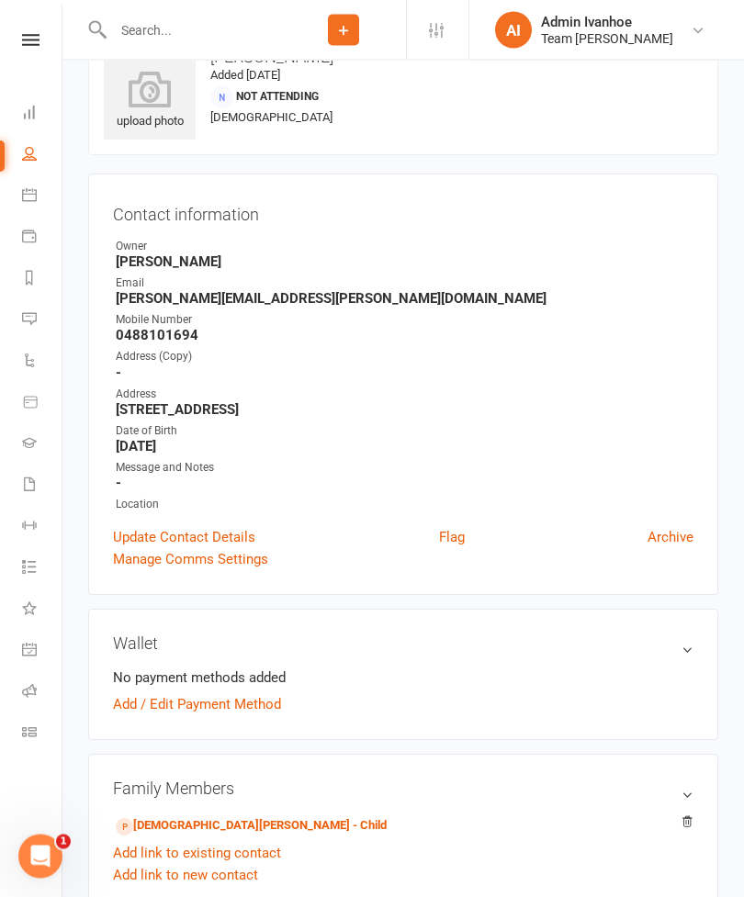
scroll to position [49, 0]
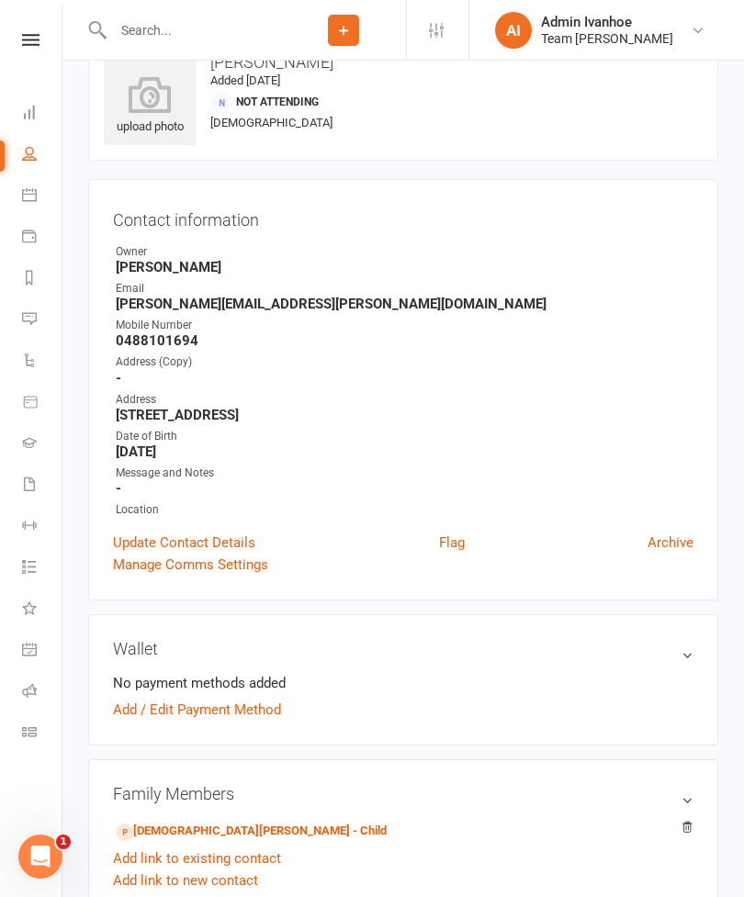
click at [229, 537] on link "Update Contact Details" at bounding box center [184, 543] width 142 height 22
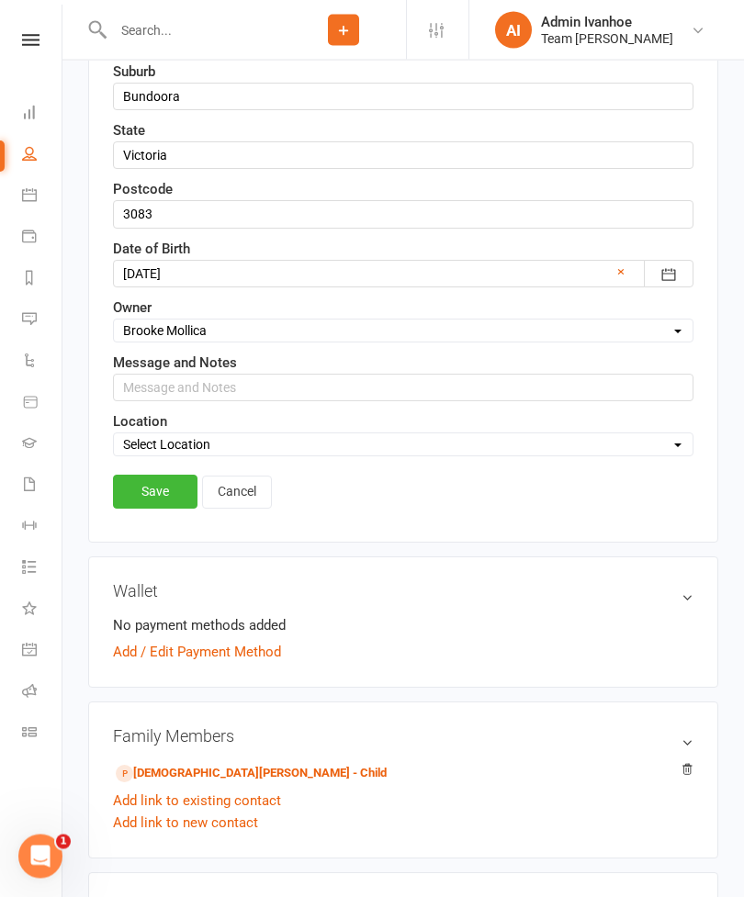
scroll to position [635, 0]
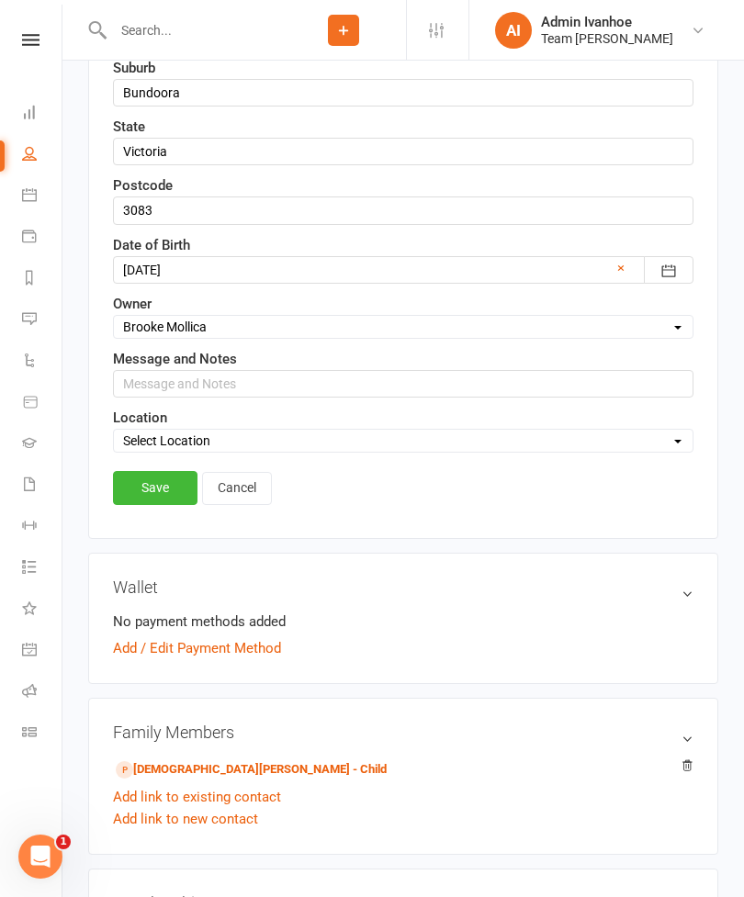
click at [150, 500] on link "Save" at bounding box center [155, 487] width 84 height 33
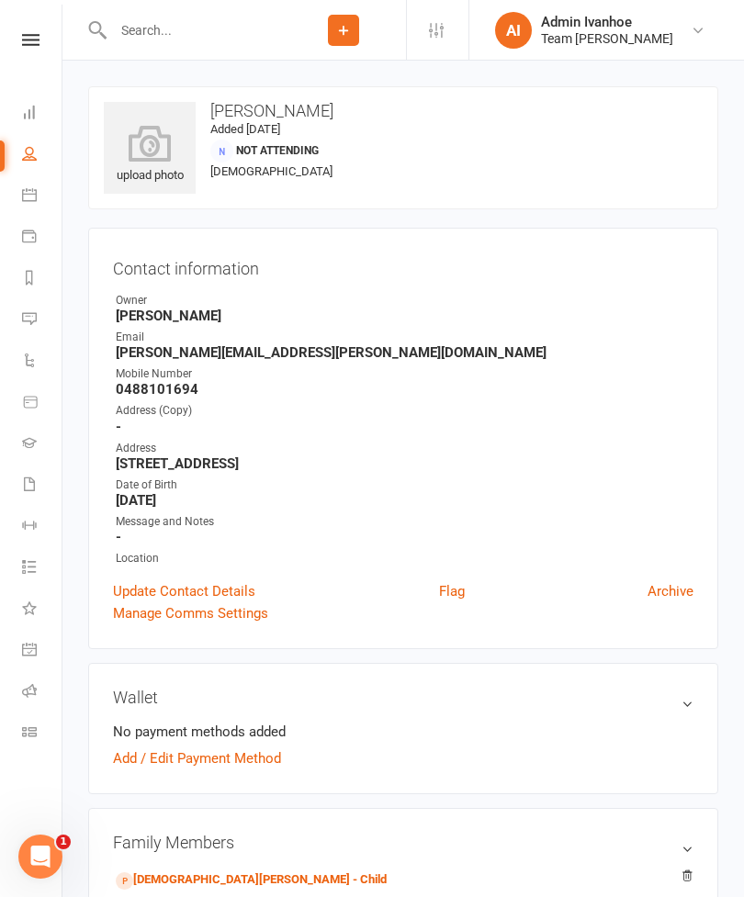
scroll to position [375, 0]
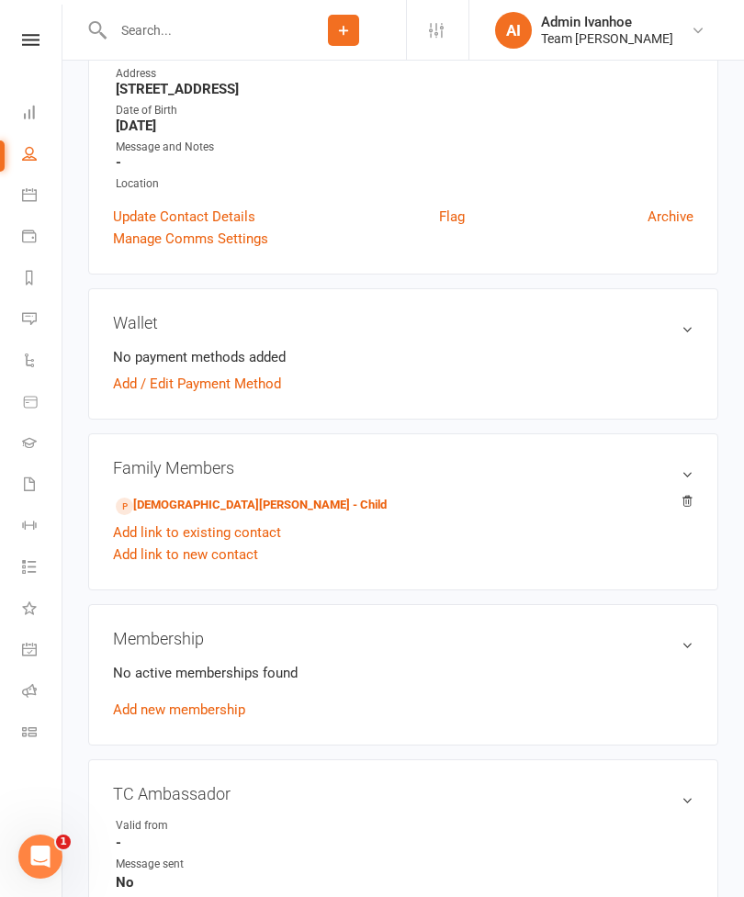
click at [197, 511] on link "[DEMOGRAPHIC_DATA][PERSON_NAME] - Child" at bounding box center [251, 505] width 271 height 19
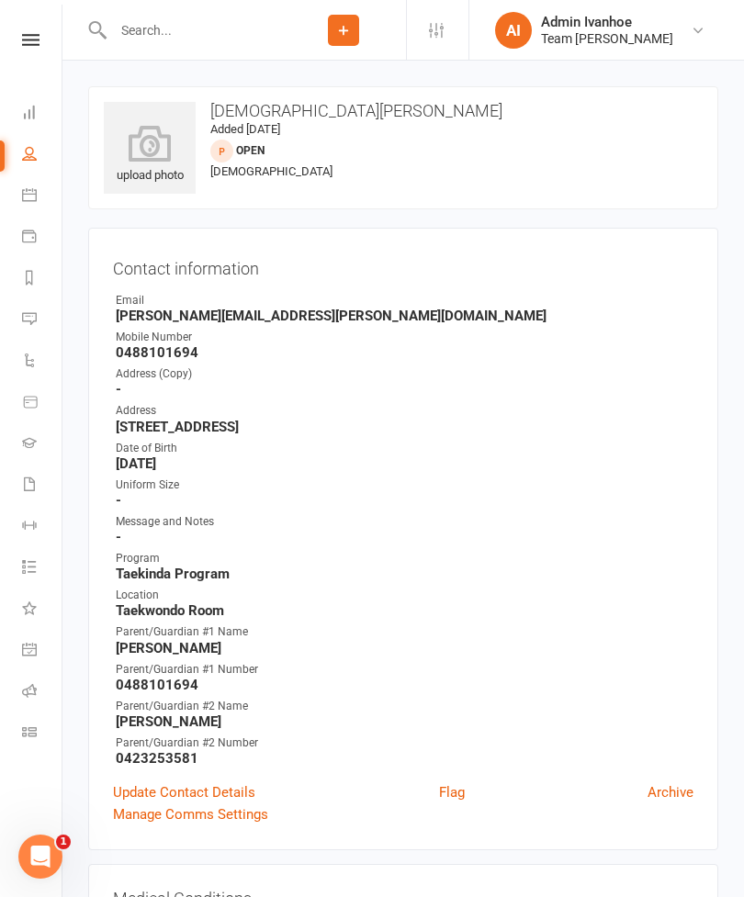
click at [21, 43] on link at bounding box center [30, 40] width 65 height 12
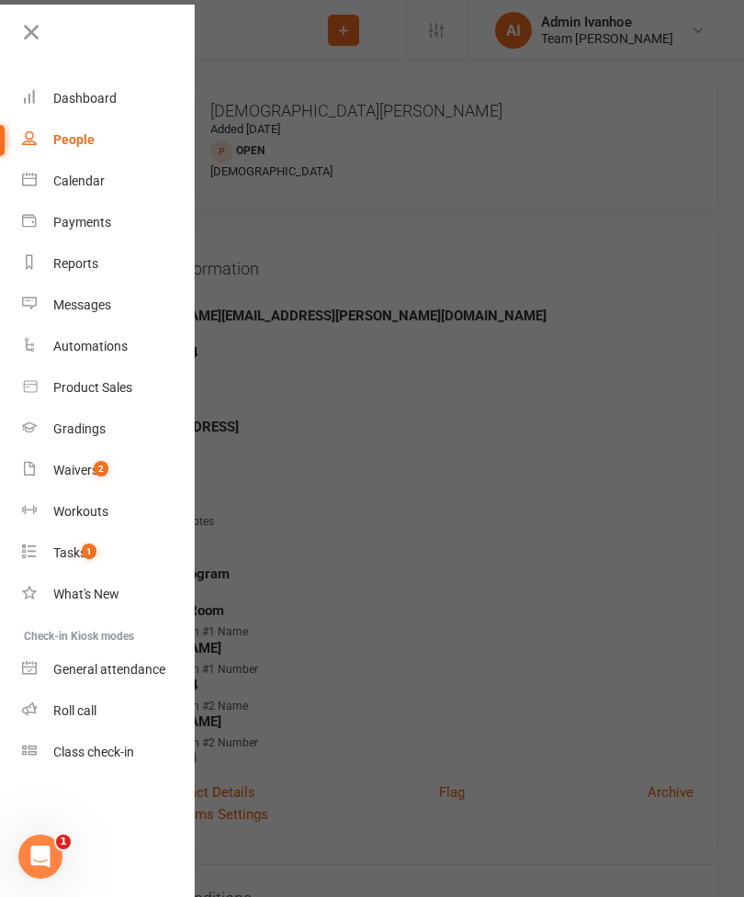
click at [107, 95] on div "Dashboard" at bounding box center [84, 98] width 63 height 15
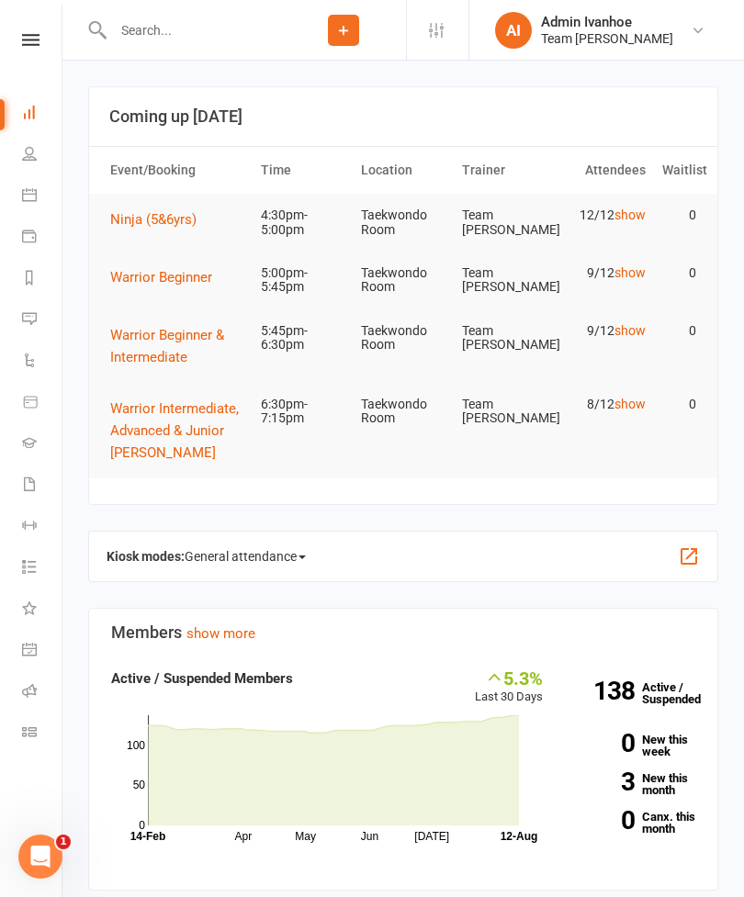
click at [155, 24] on input "text" at bounding box center [194, 30] width 174 height 26
type input "Dax"
click at [193, 84] on div "[PERSON_NAME]" at bounding box center [182, 81] width 102 height 27
